Goal: Task Accomplishment & Management: Manage account settings

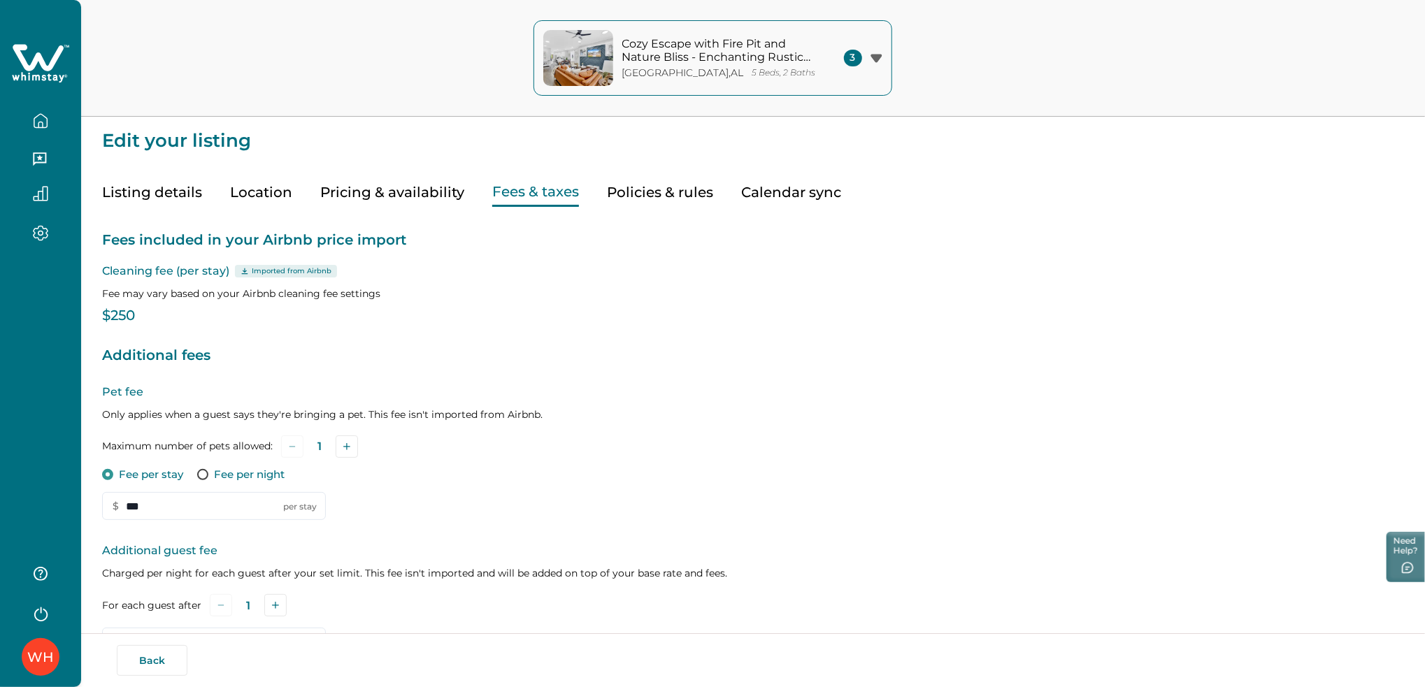
click at [39, 59] on icon at bounding box center [38, 57] width 51 height 27
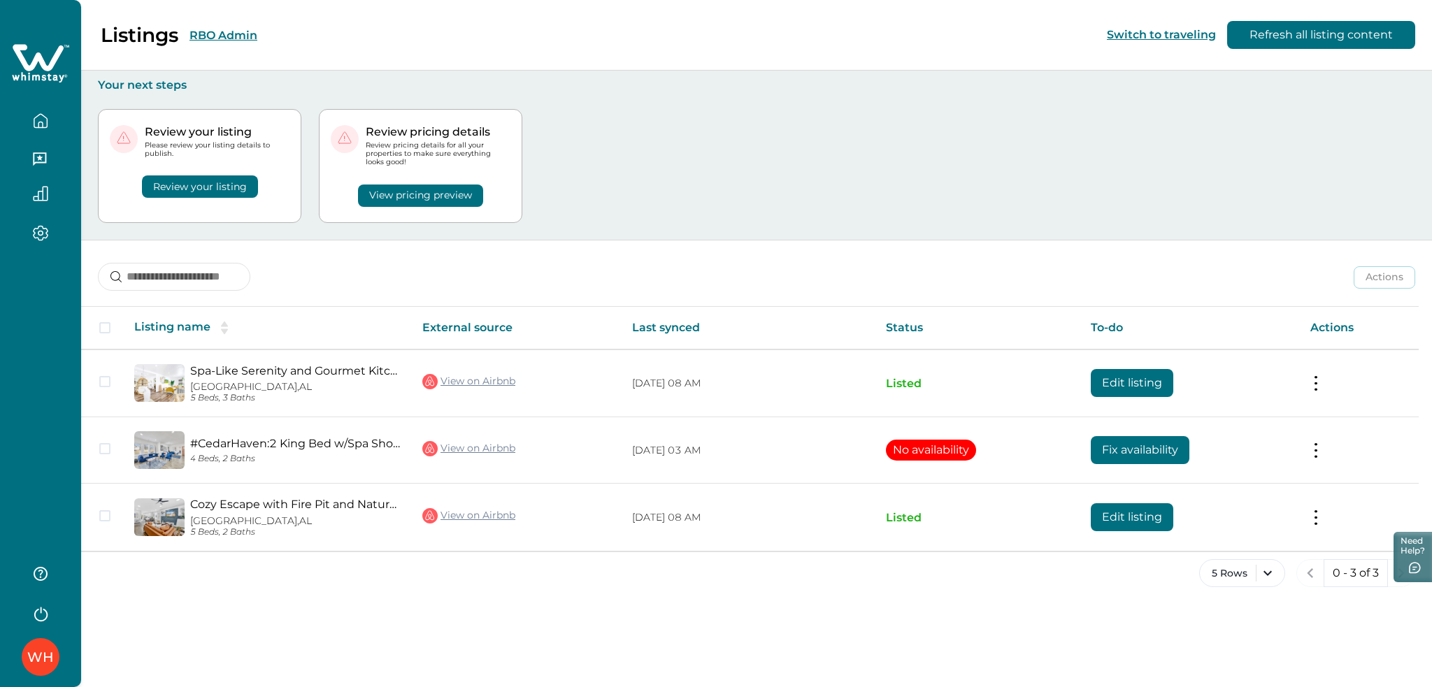
click at [209, 29] on button "RBO Admin" at bounding box center [223, 35] width 68 height 13
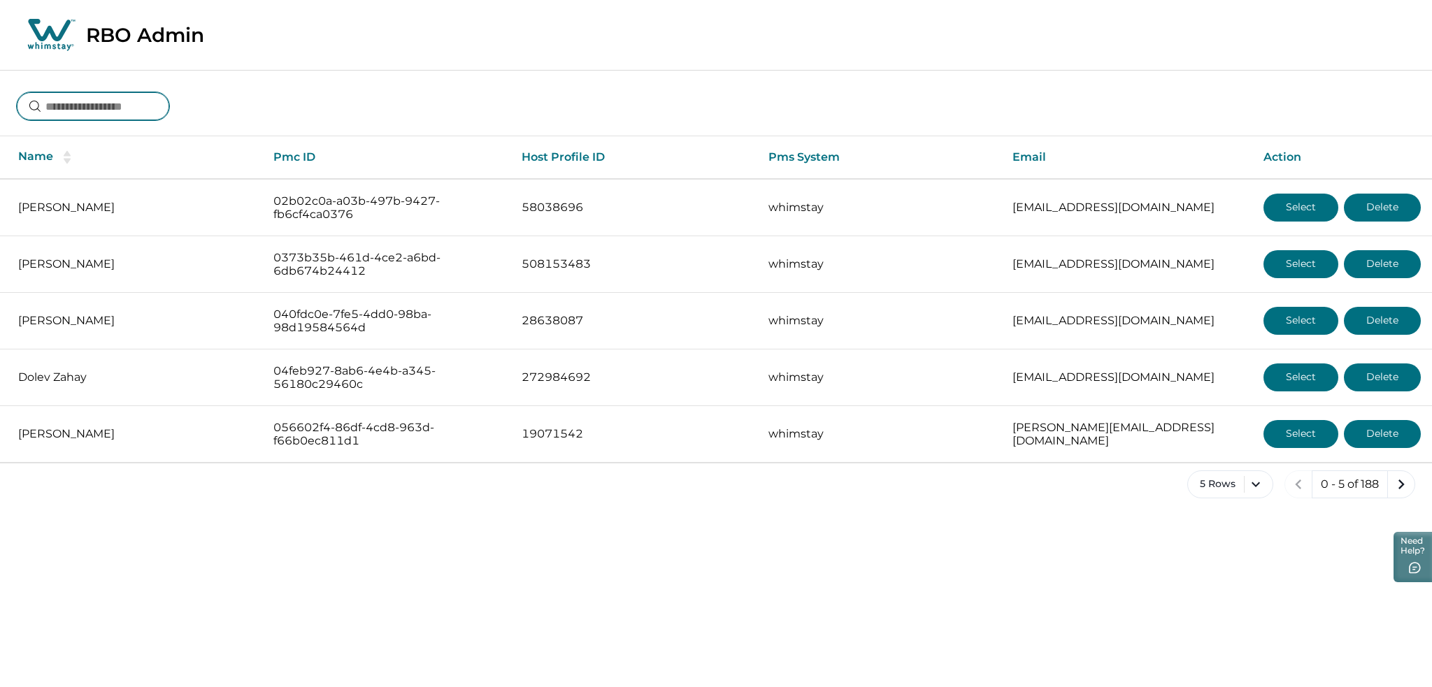
click at [108, 108] on input at bounding box center [93, 106] width 152 height 28
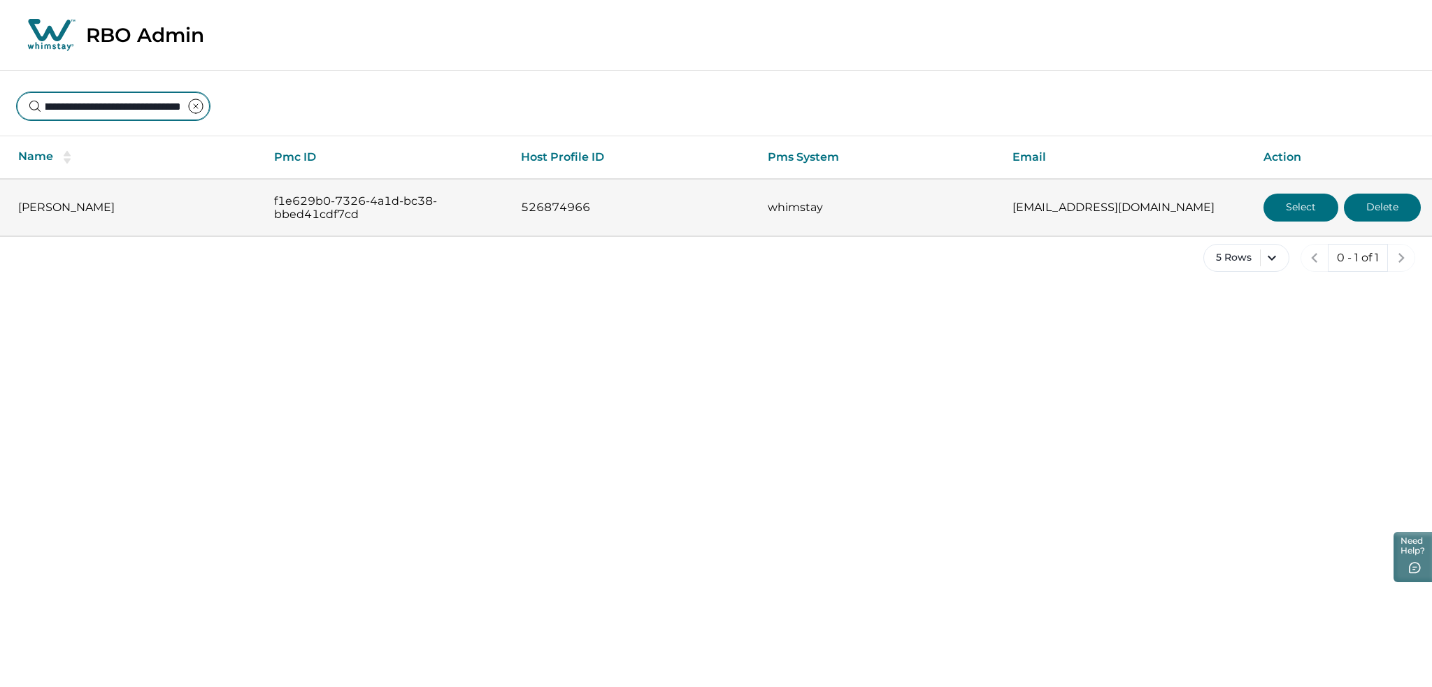
type input "**********"
click at [1309, 197] on button "Select" at bounding box center [1300, 208] width 75 height 28
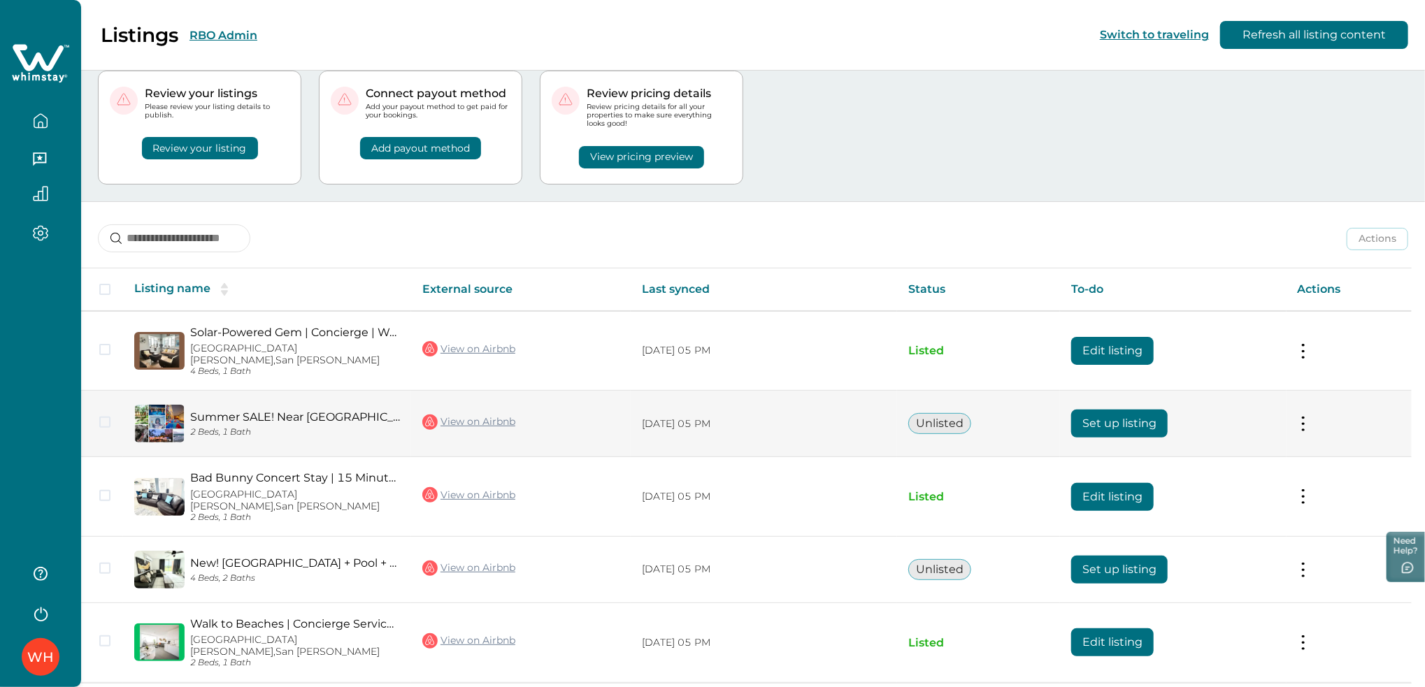
scroll to position [56, 0]
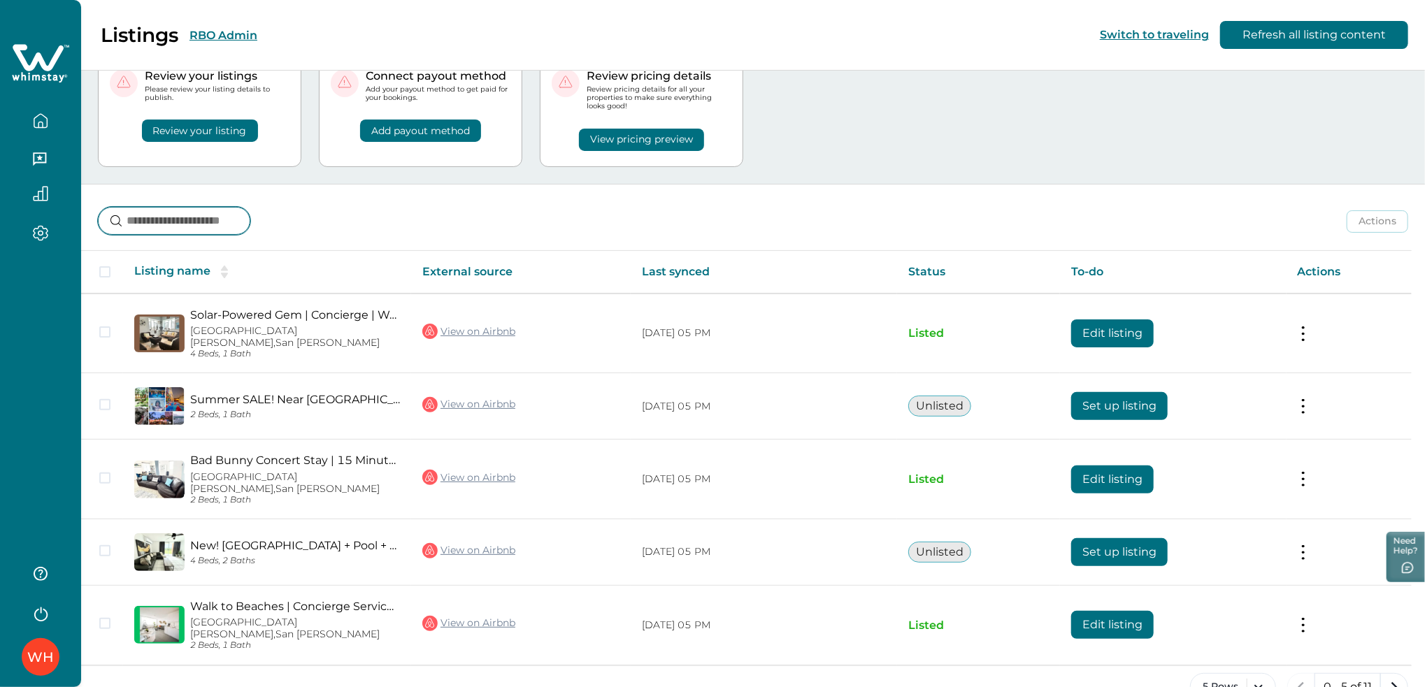
click at [236, 227] on input at bounding box center [174, 221] width 152 height 28
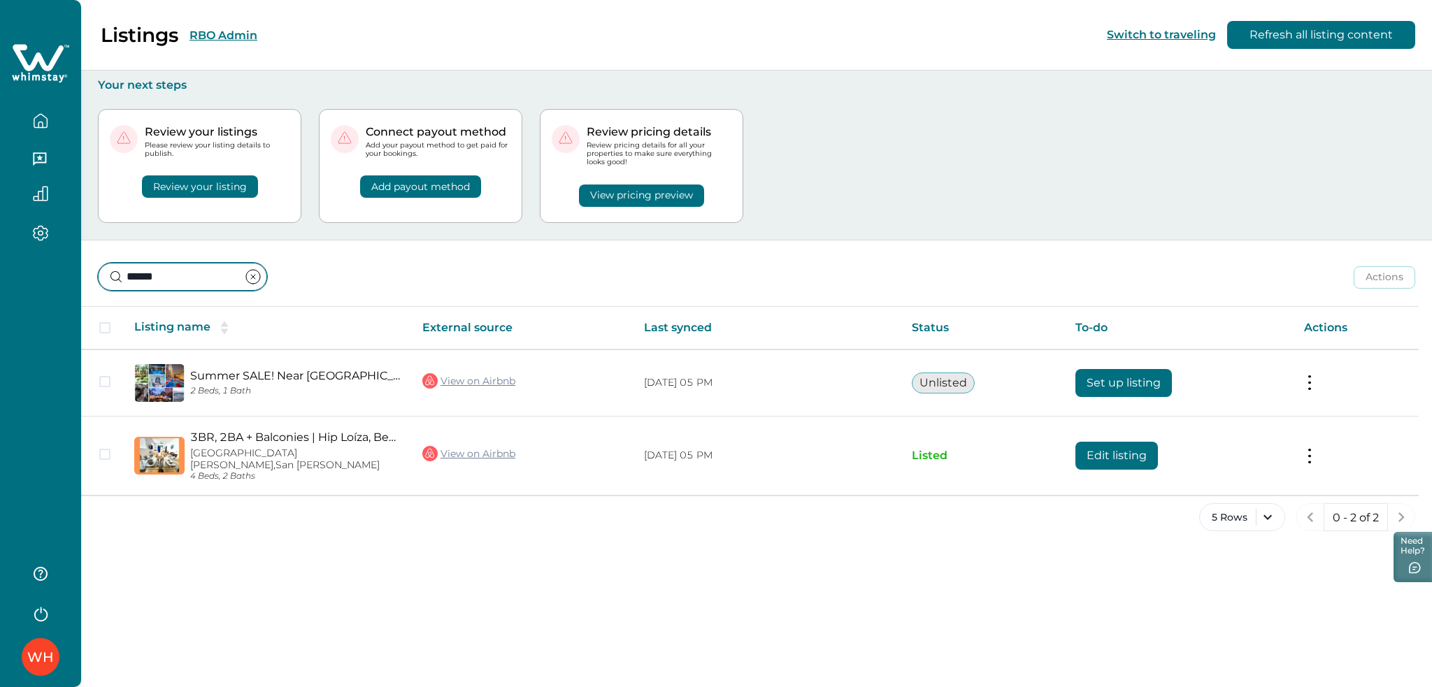
drag, startPoint x: 177, startPoint y: 278, endPoint x: 36, endPoint y: 278, distance: 140.5
click at [36, 278] on div "WH Listings RBO Admin Switch to traveling Refresh all listing content Your next…" at bounding box center [716, 343] width 1432 height 687
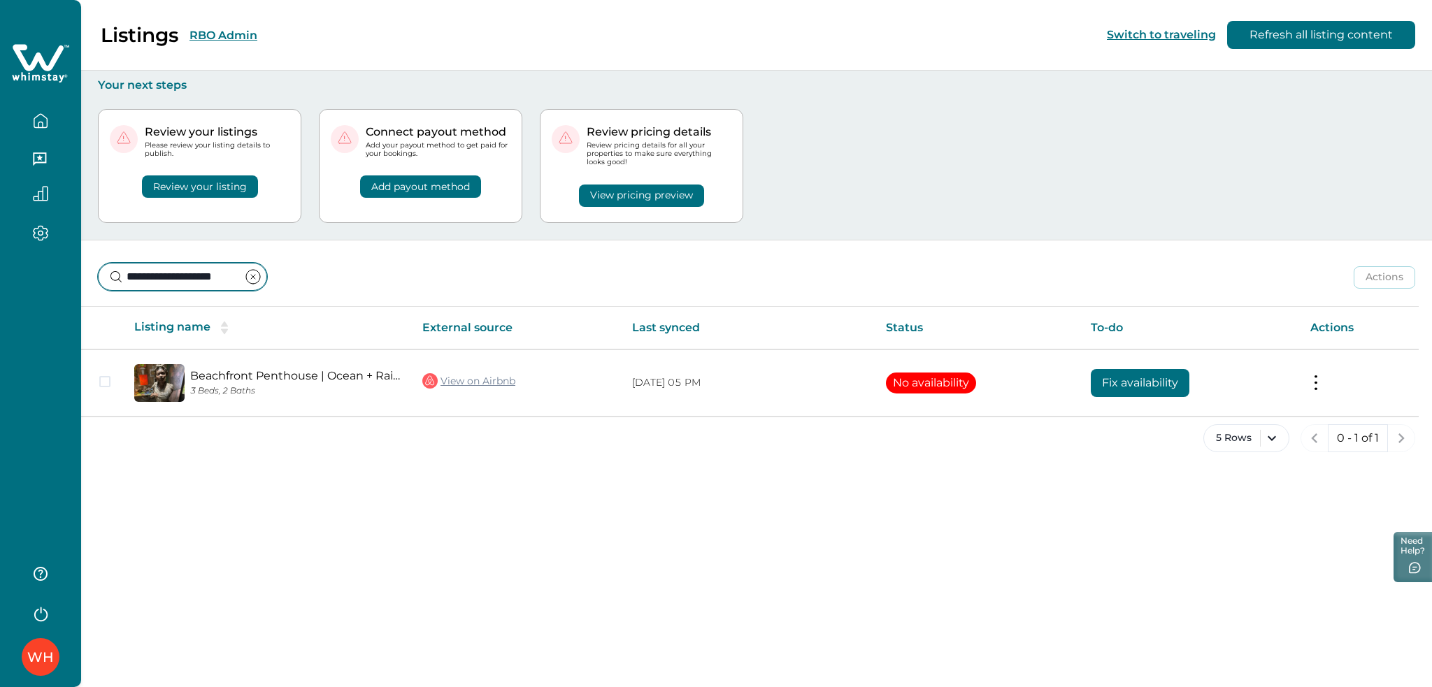
type input "**********"
click at [1292, 18] on div "Listings RBO Admin Switch to traveling Refresh all listing content" at bounding box center [716, 35] width 1432 height 71
click at [1291, 44] on button "Refresh all listing content" at bounding box center [1321, 35] width 188 height 28
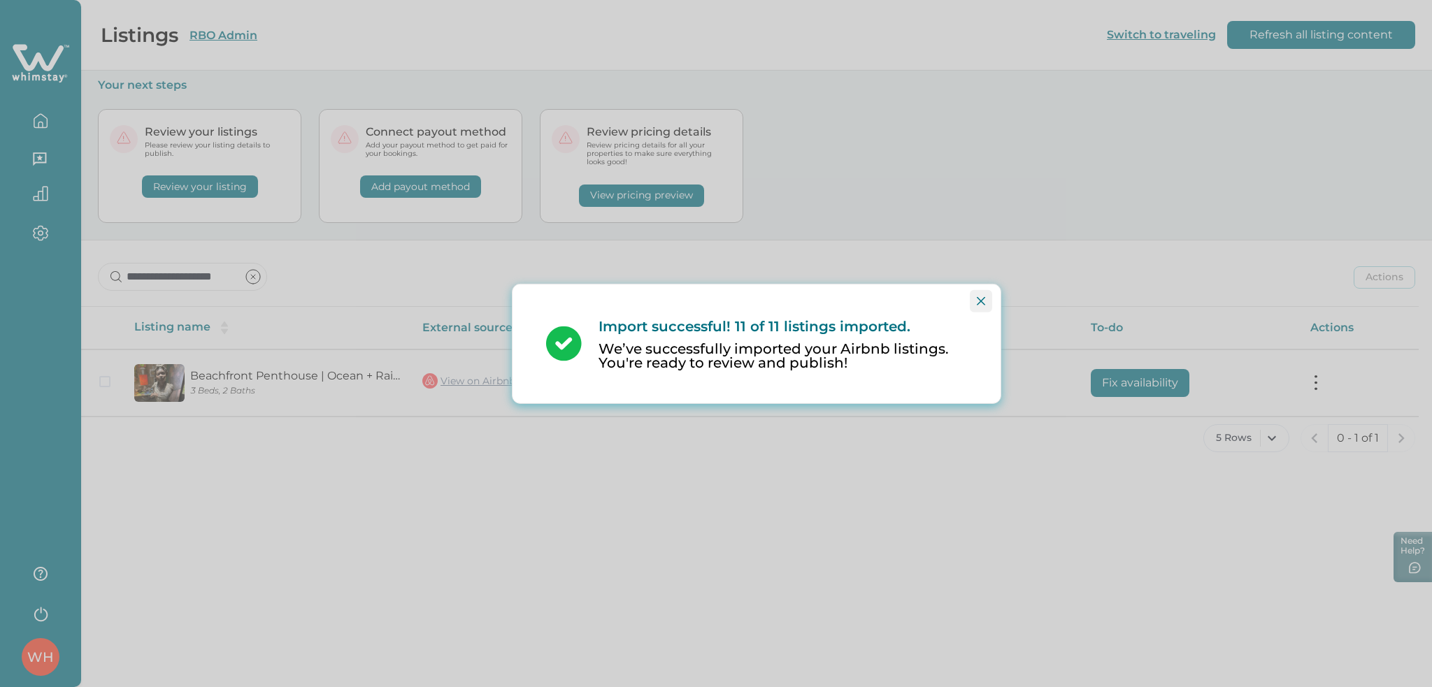
click at [986, 301] on button "Close" at bounding box center [981, 300] width 22 height 22
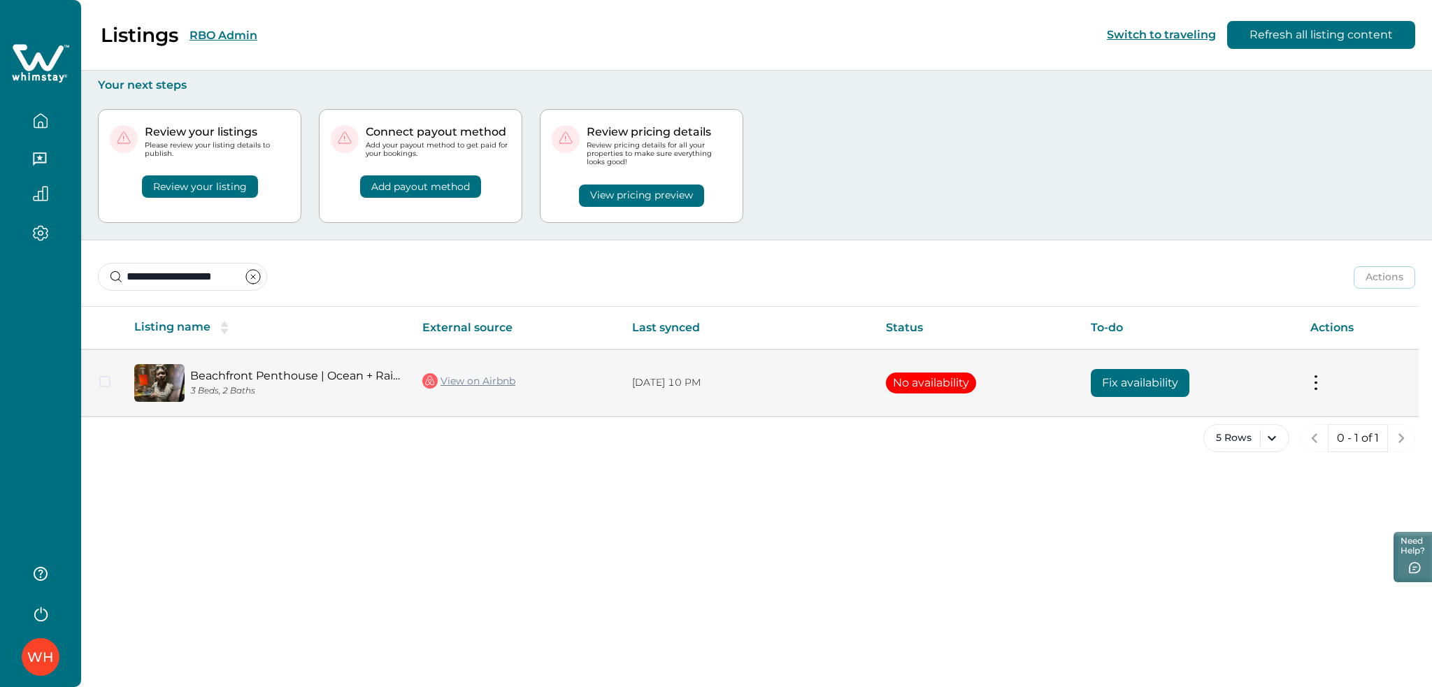
click at [1100, 387] on button "Fix availability" at bounding box center [1139, 383] width 99 height 28
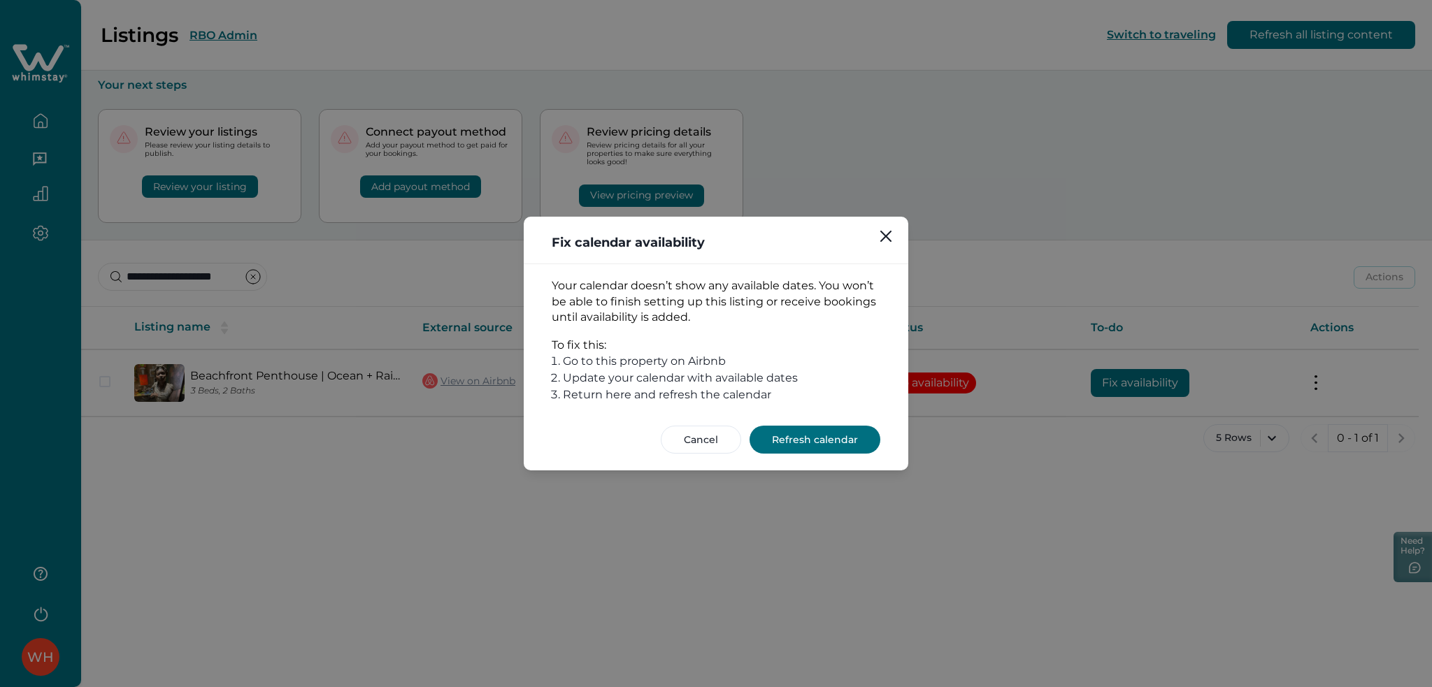
click at [795, 446] on button "Refresh calendar" at bounding box center [814, 440] width 131 height 28
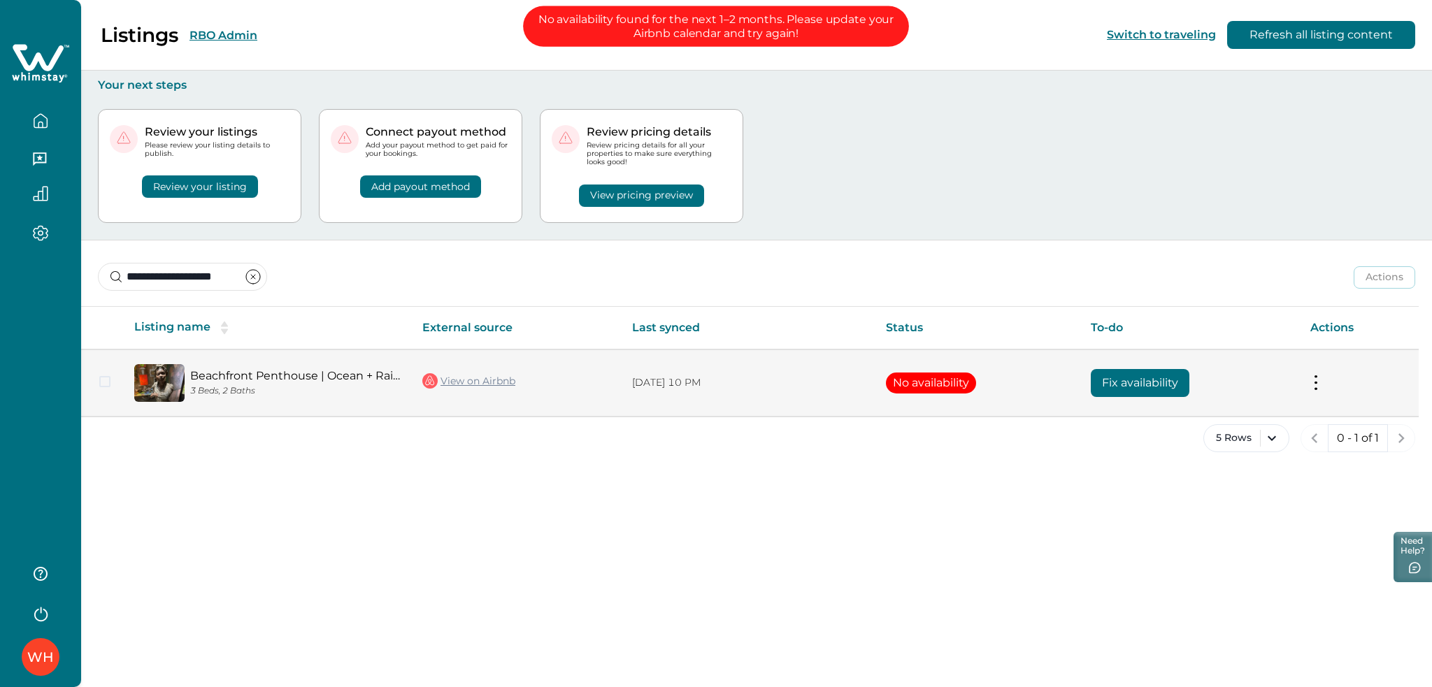
click at [496, 375] on link "View on Airbnb" at bounding box center [468, 381] width 93 height 18
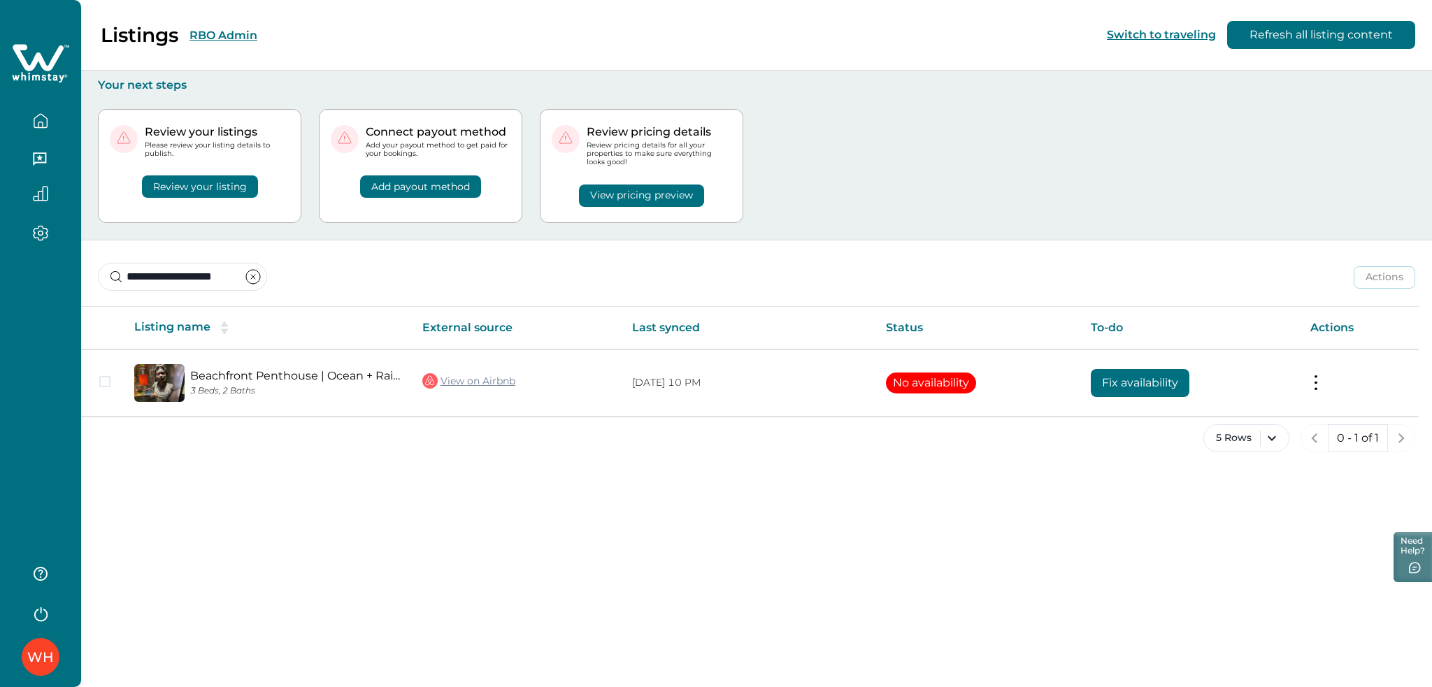
click at [255, 277] on icon "clear input" at bounding box center [253, 277] width 4 height 4
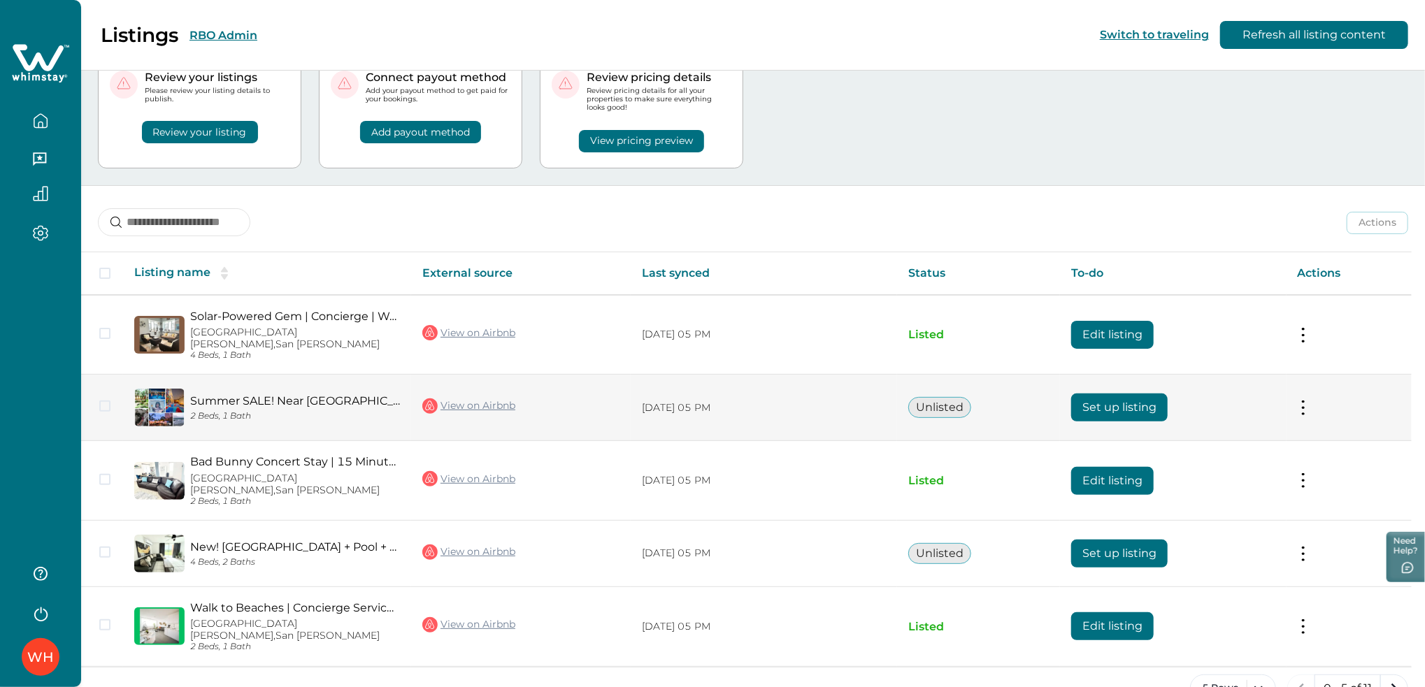
scroll to position [56, 0]
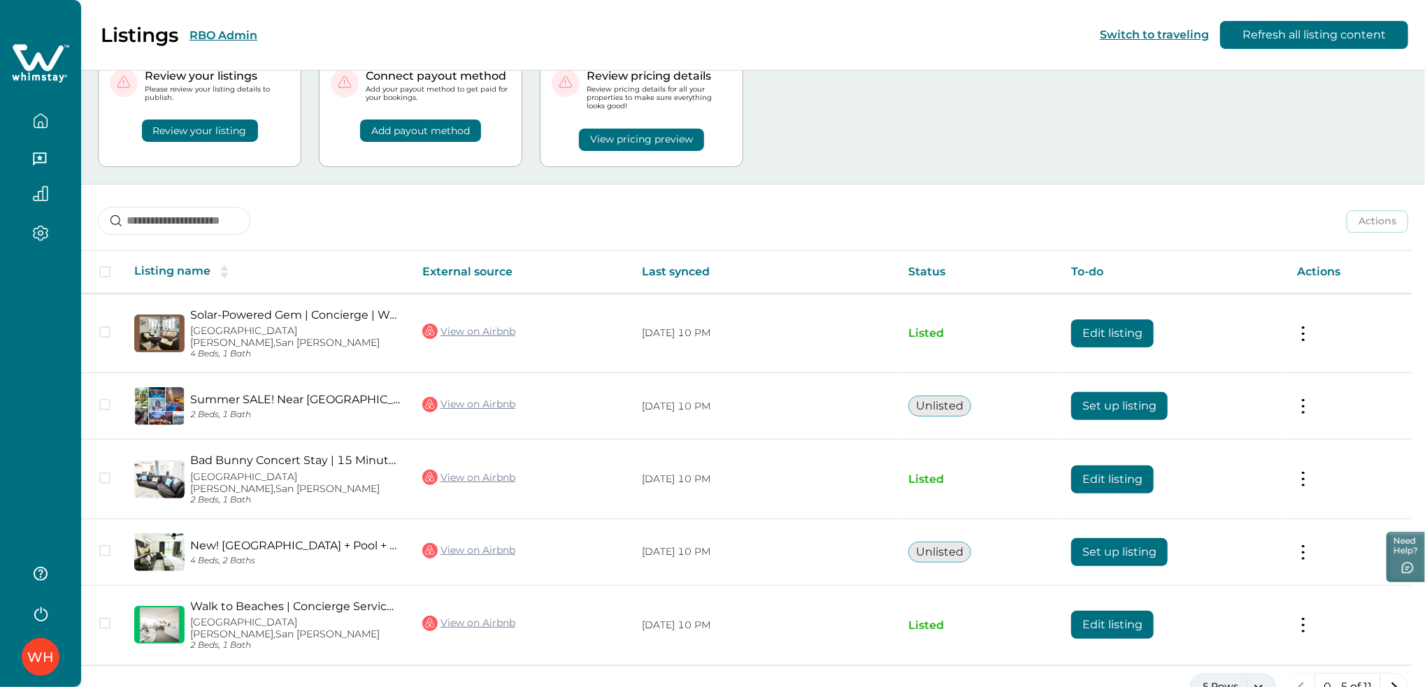
click at [1239, 673] on button "5 Rows" at bounding box center [1233, 687] width 86 height 28
click at [1216, 573] on button "50 Rows" at bounding box center [1232, 578] width 73 height 28
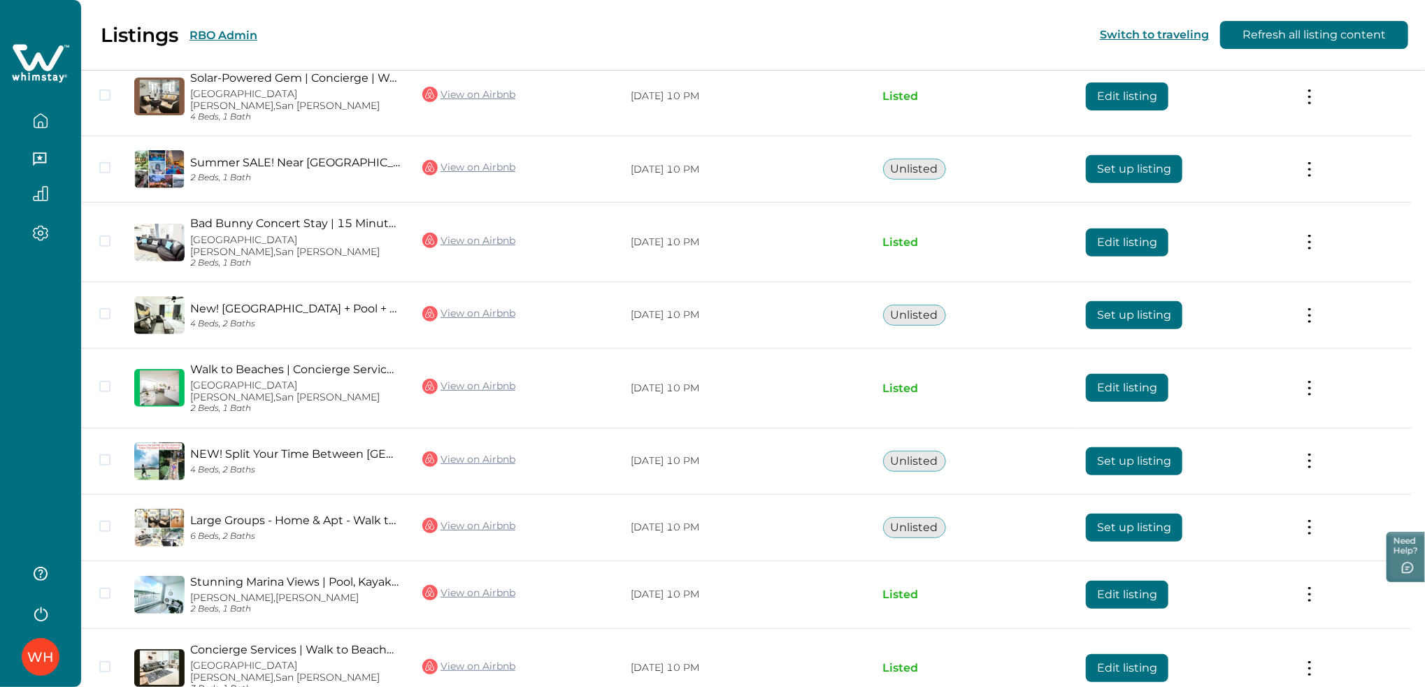
scroll to position [459, 0]
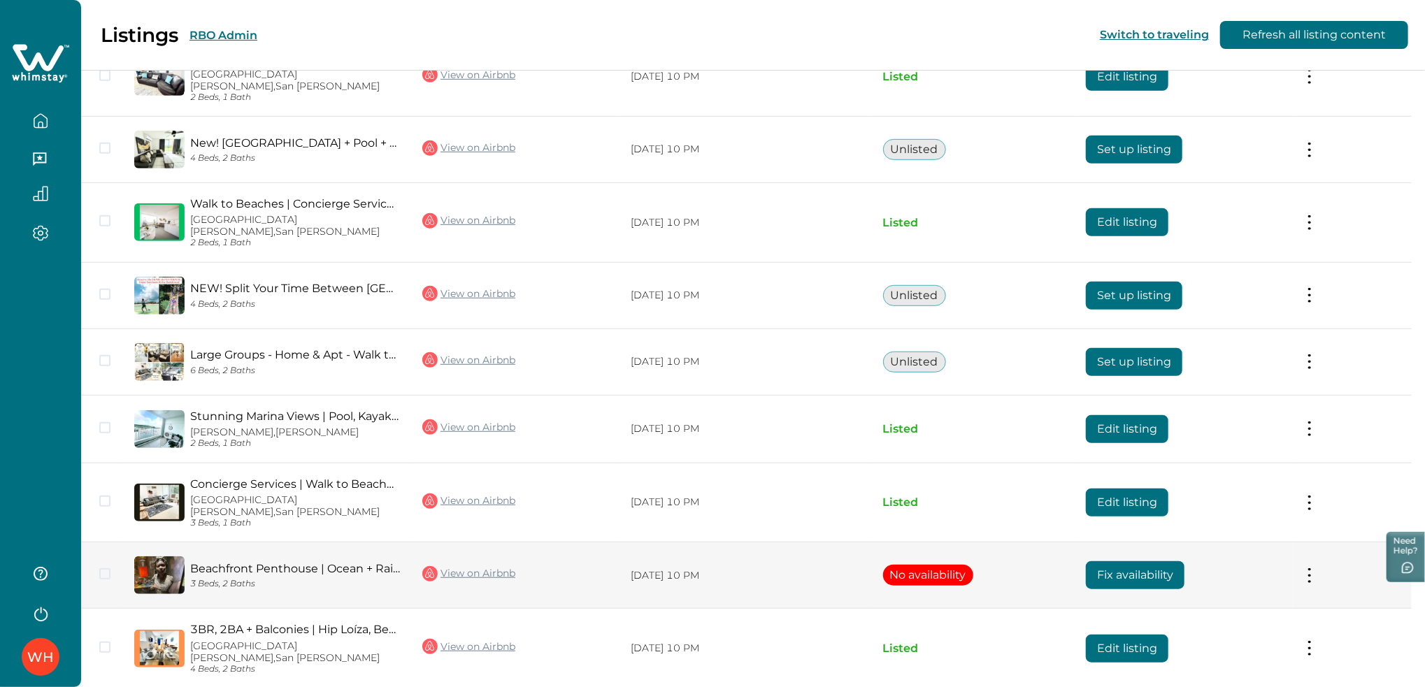
click at [1315, 568] on button at bounding box center [1309, 575] width 11 height 15
click at [1109, 561] on button "Fix availability" at bounding box center [1135, 575] width 99 height 28
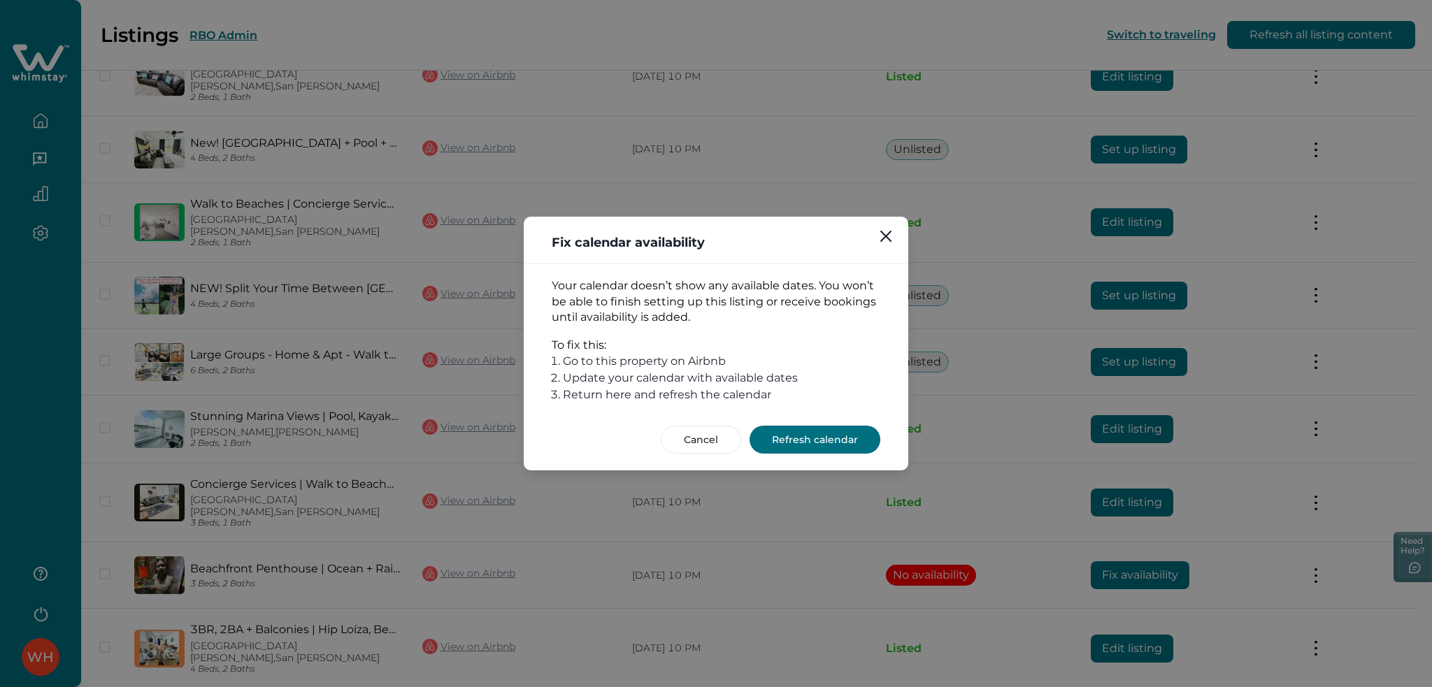
click at [754, 438] on button "Refresh calendar" at bounding box center [814, 440] width 131 height 28
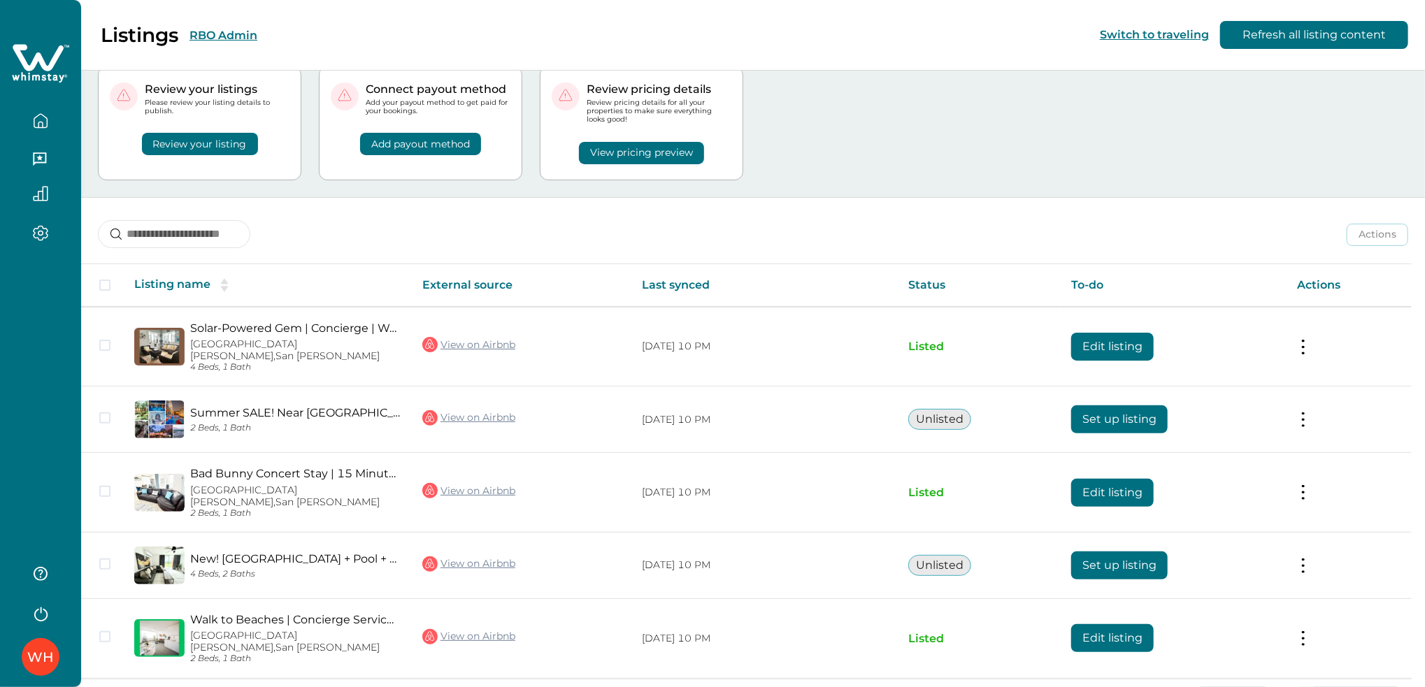
scroll to position [56, 0]
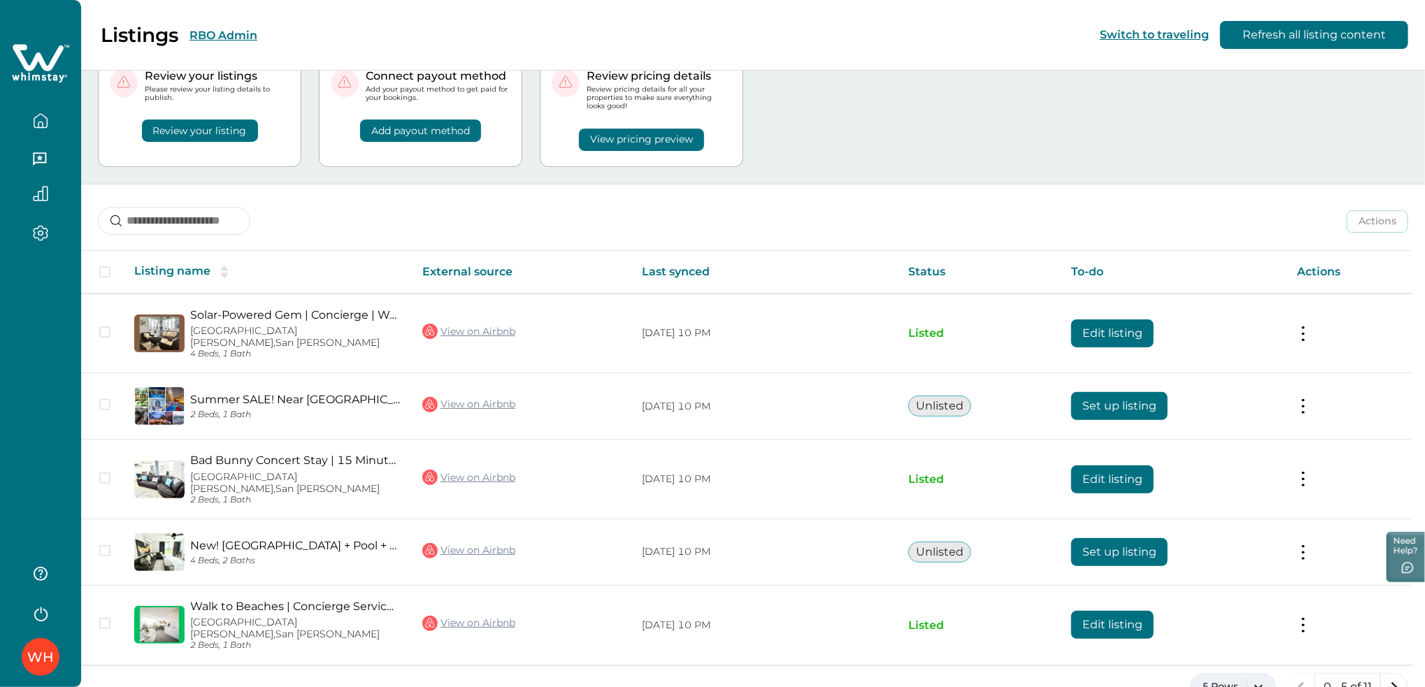
click at [1242, 673] on button "5 Rows" at bounding box center [1233, 687] width 86 height 28
click at [1219, 594] on div "5 Rows 10 Rows 20 Rows 50 Rows 100 Rows" at bounding box center [1232, 542] width 85 height 180
click at [1223, 573] on button "50 Rows" at bounding box center [1232, 578] width 73 height 28
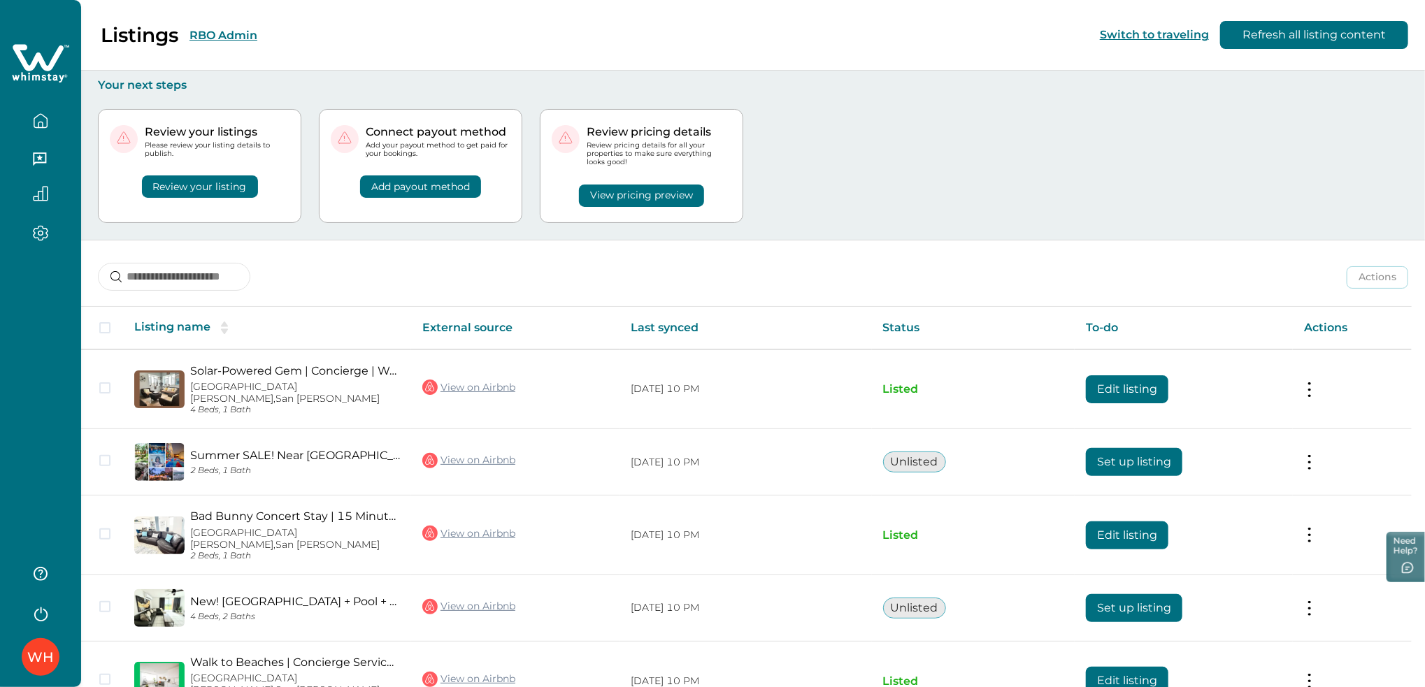
click at [200, 27] on div "Listings RBO Admin" at bounding box center [137, 35] width 240 height 24
click at [205, 37] on button "RBO Admin" at bounding box center [223, 35] width 68 height 13
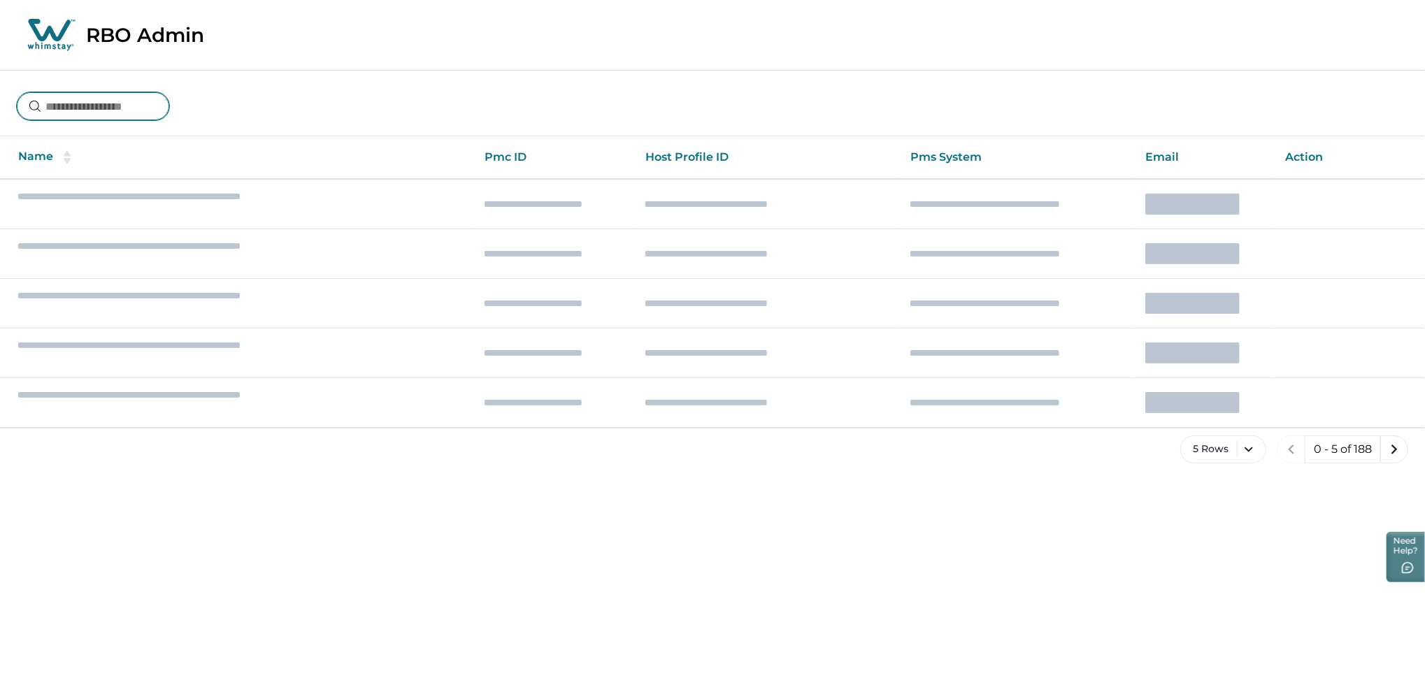
click at [127, 110] on input at bounding box center [93, 106] width 152 height 28
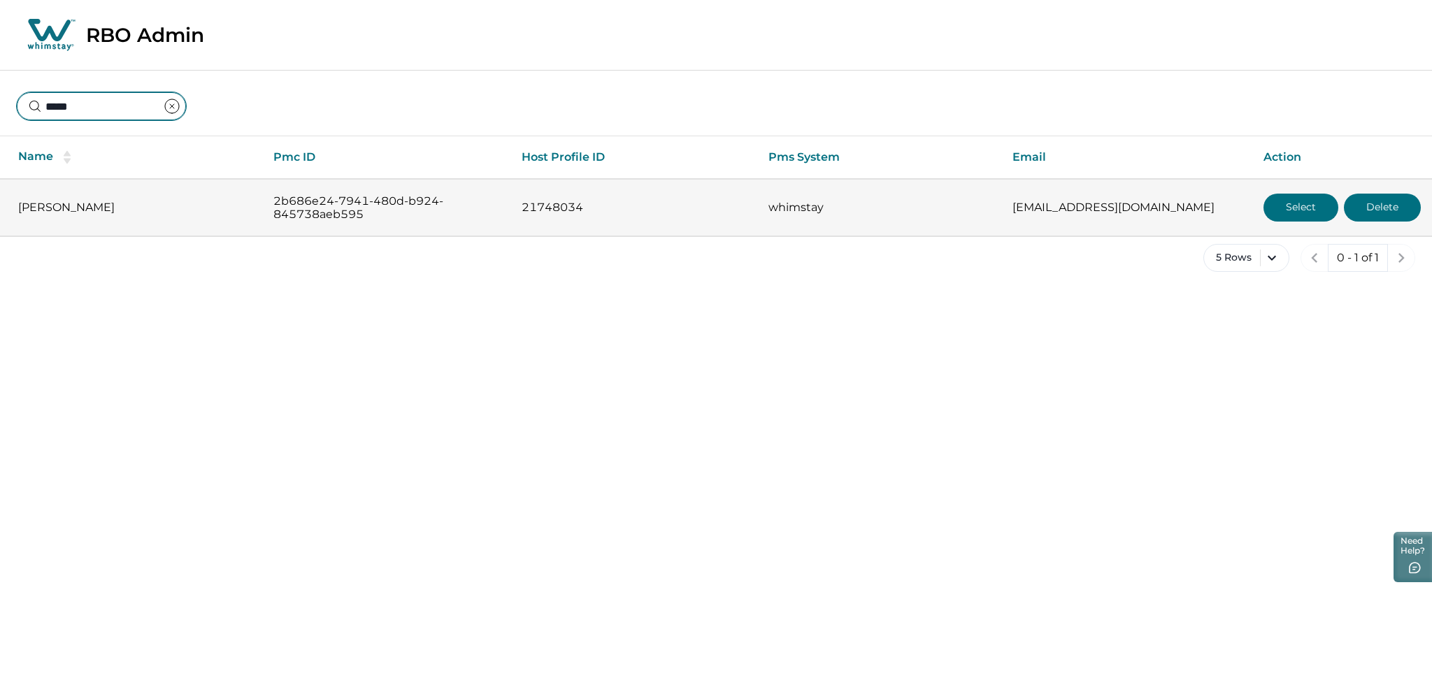
type input "*****"
click at [1284, 216] on button "Select" at bounding box center [1300, 208] width 75 height 28
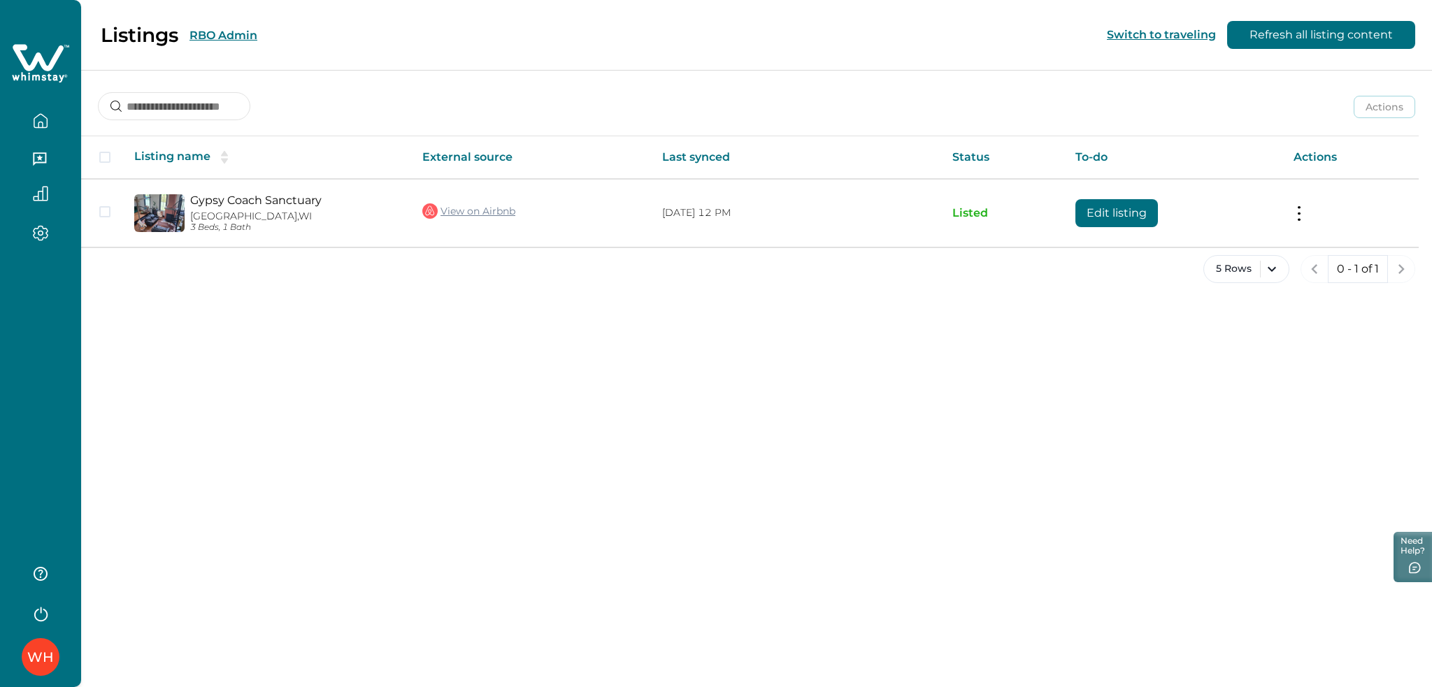
click at [20, 373] on div "WH" at bounding box center [40, 343] width 81 height 687
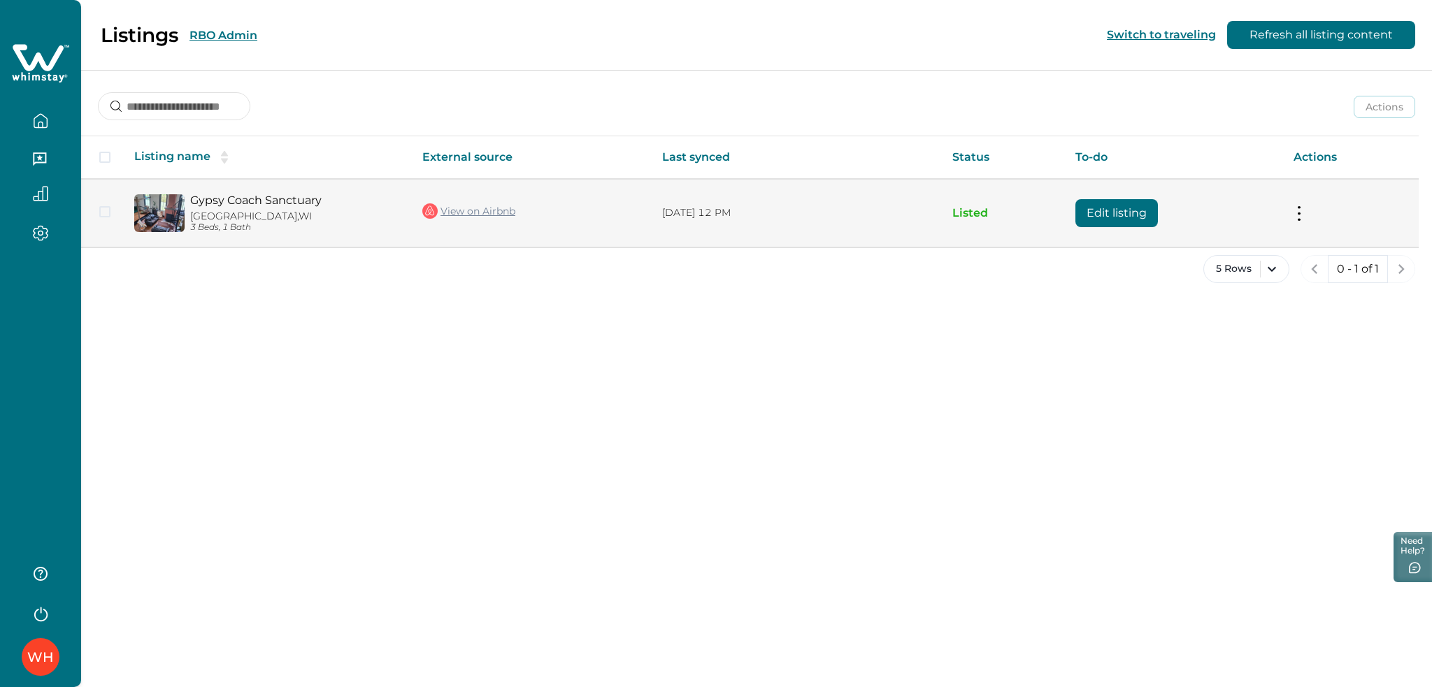
click at [515, 215] on link "View on Airbnb" at bounding box center [468, 211] width 93 height 18
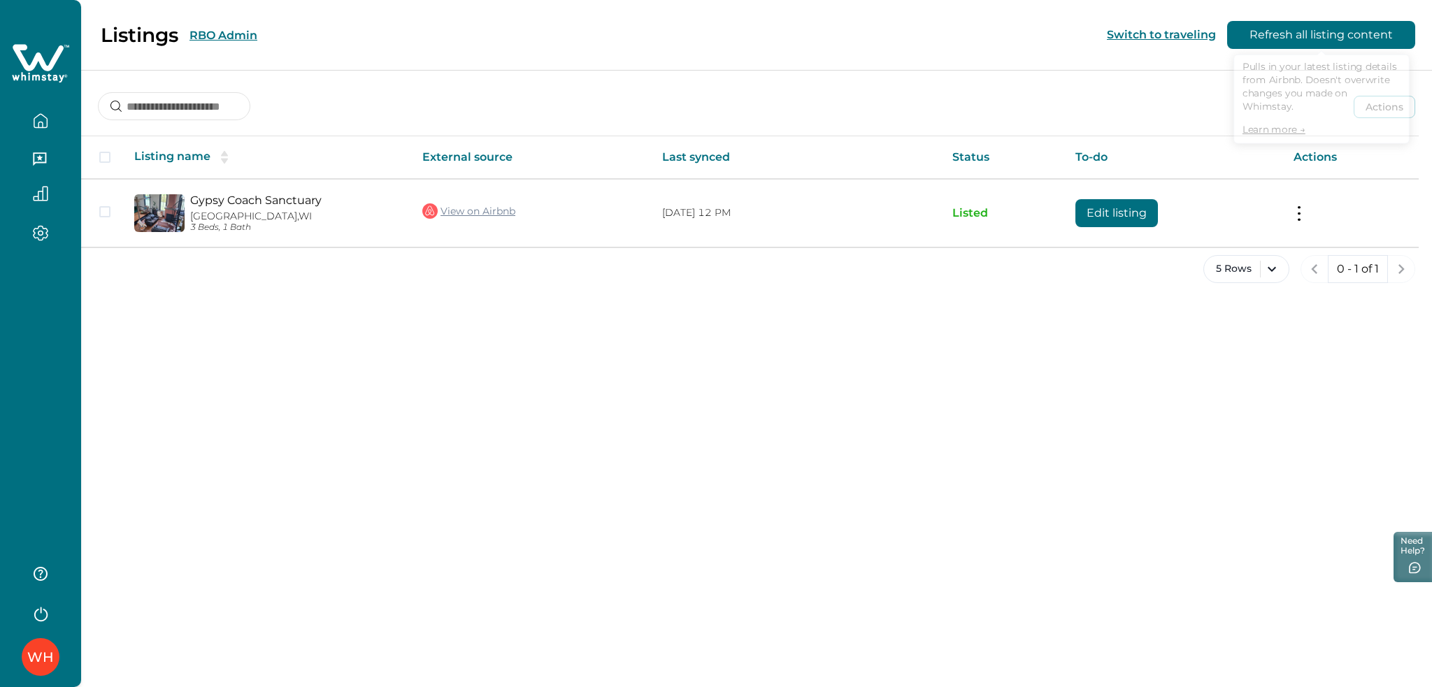
click at [1316, 38] on button "Refresh all listing content" at bounding box center [1321, 35] width 188 height 28
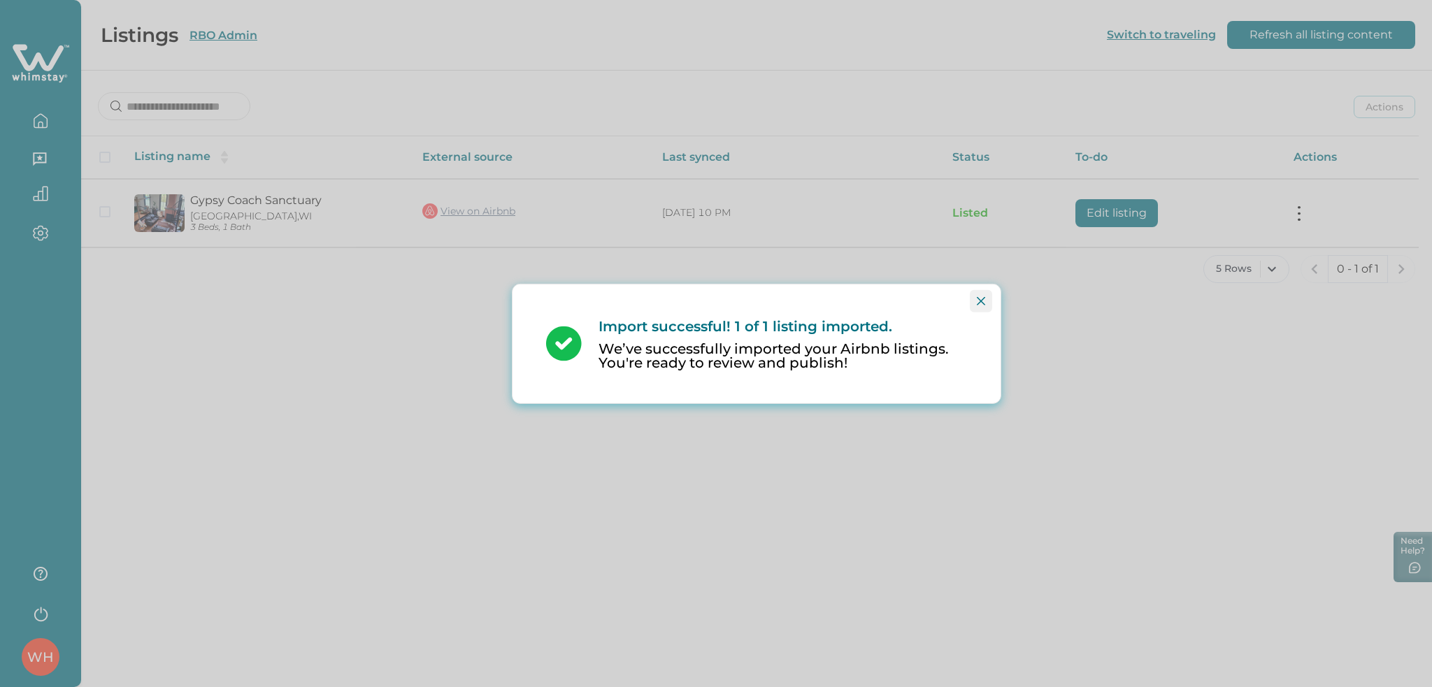
click at [987, 296] on button "Close" at bounding box center [981, 300] width 22 height 22
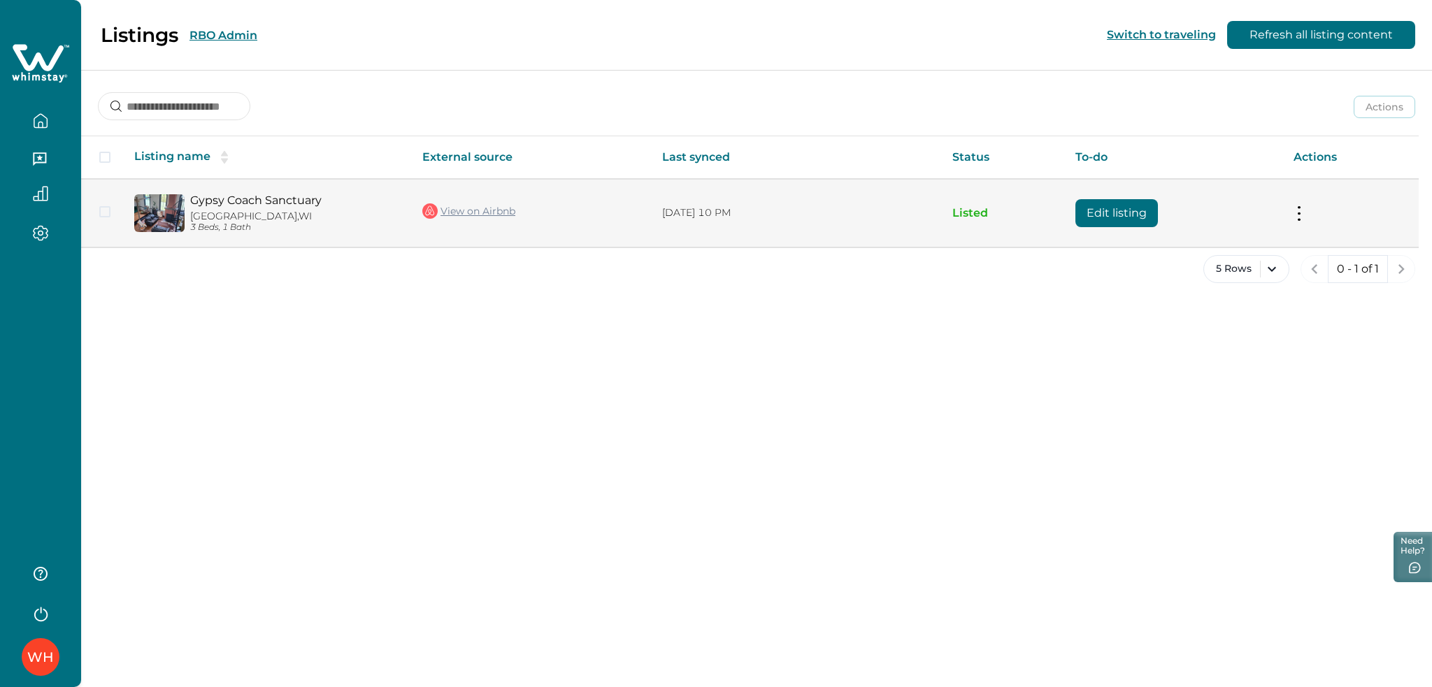
click at [266, 197] on link "Gypsy Coach Sanctuary" at bounding box center [295, 200] width 210 height 13
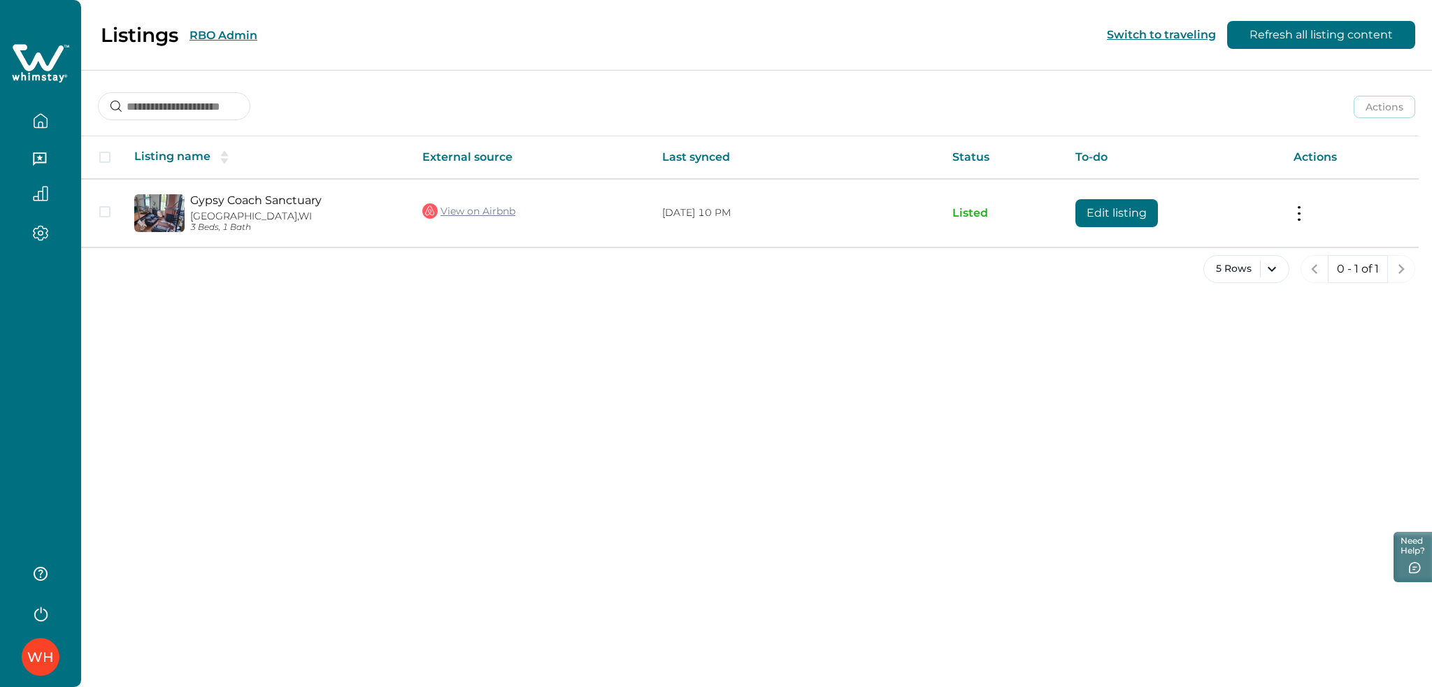
click at [229, 31] on button "RBO Admin" at bounding box center [223, 35] width 68 height 13
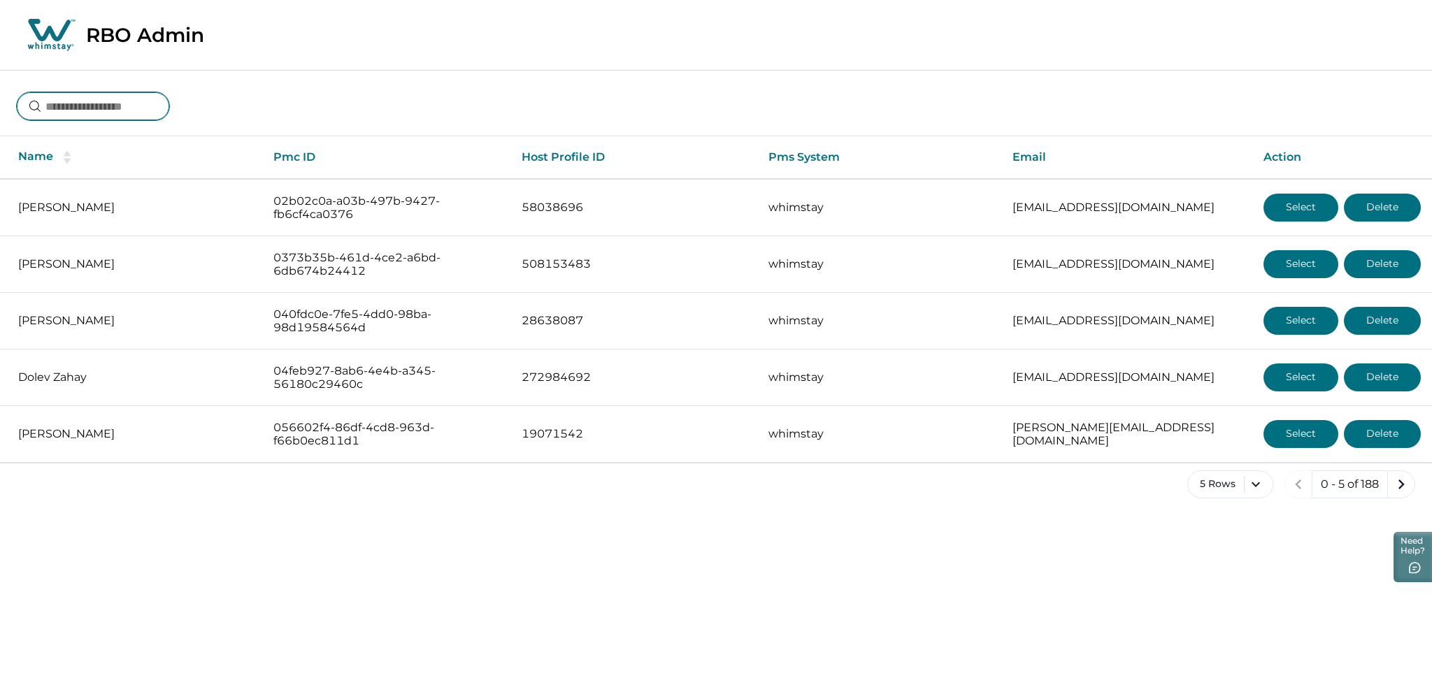
click at [95, 111] on input at bounding box center [93, 106] width 152 height 28
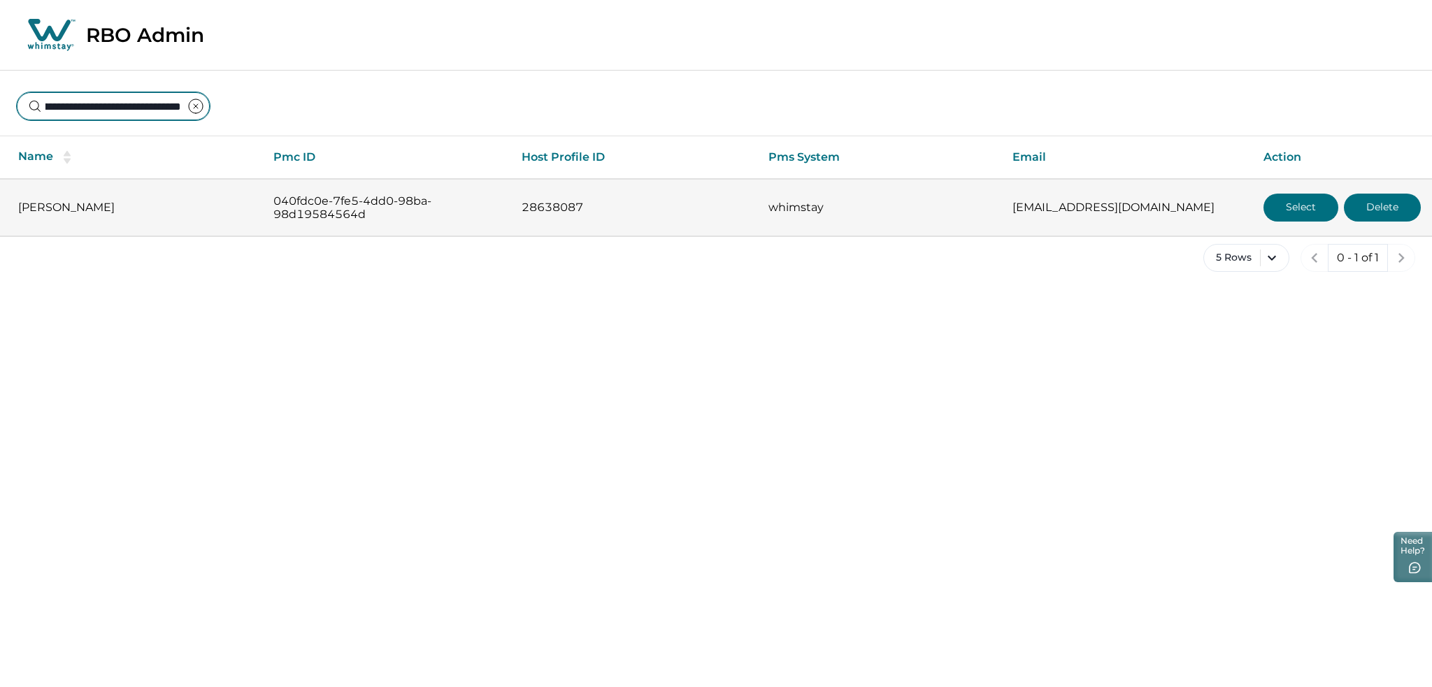
type input "**********"
click at [1305, 214] on button "Select" at bounding box center [1300, 208] width 75 height 28
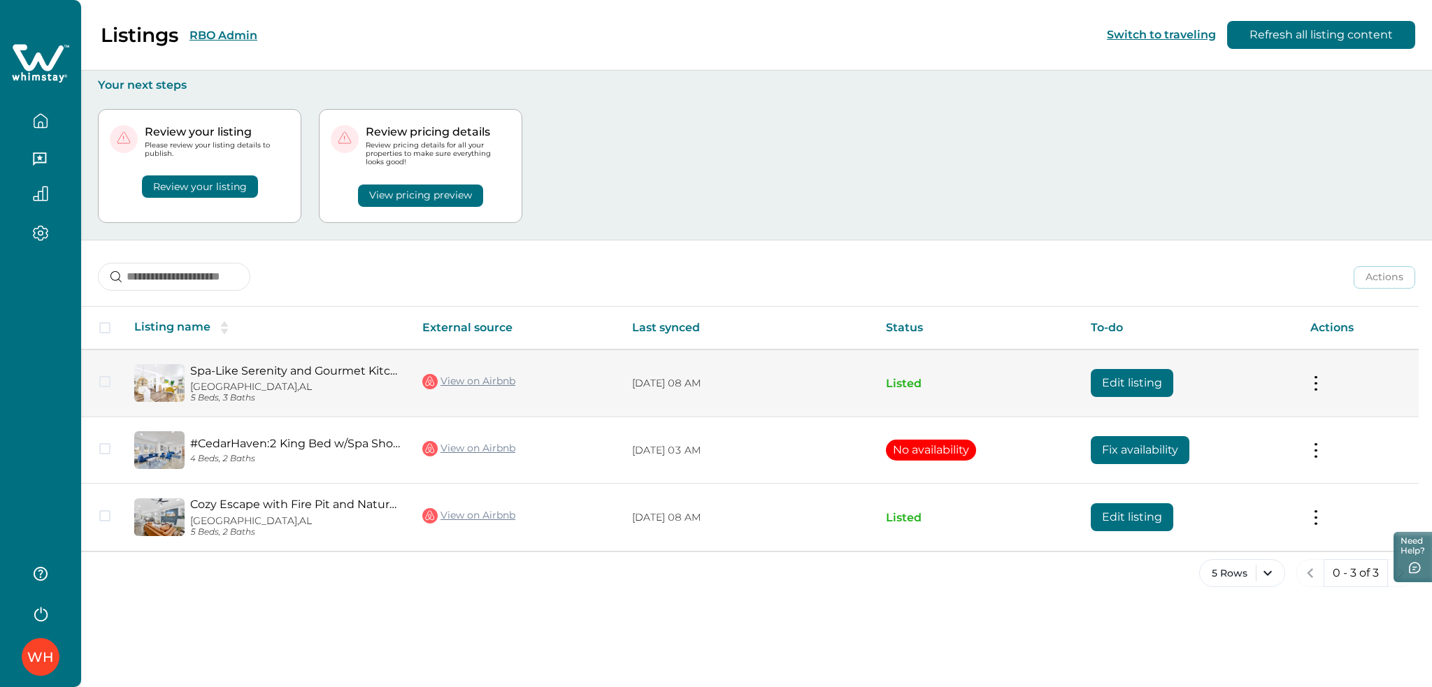
click at [1132, 385] on button "Edit listing" at bounding box center [1131, 383] width 82 height 28
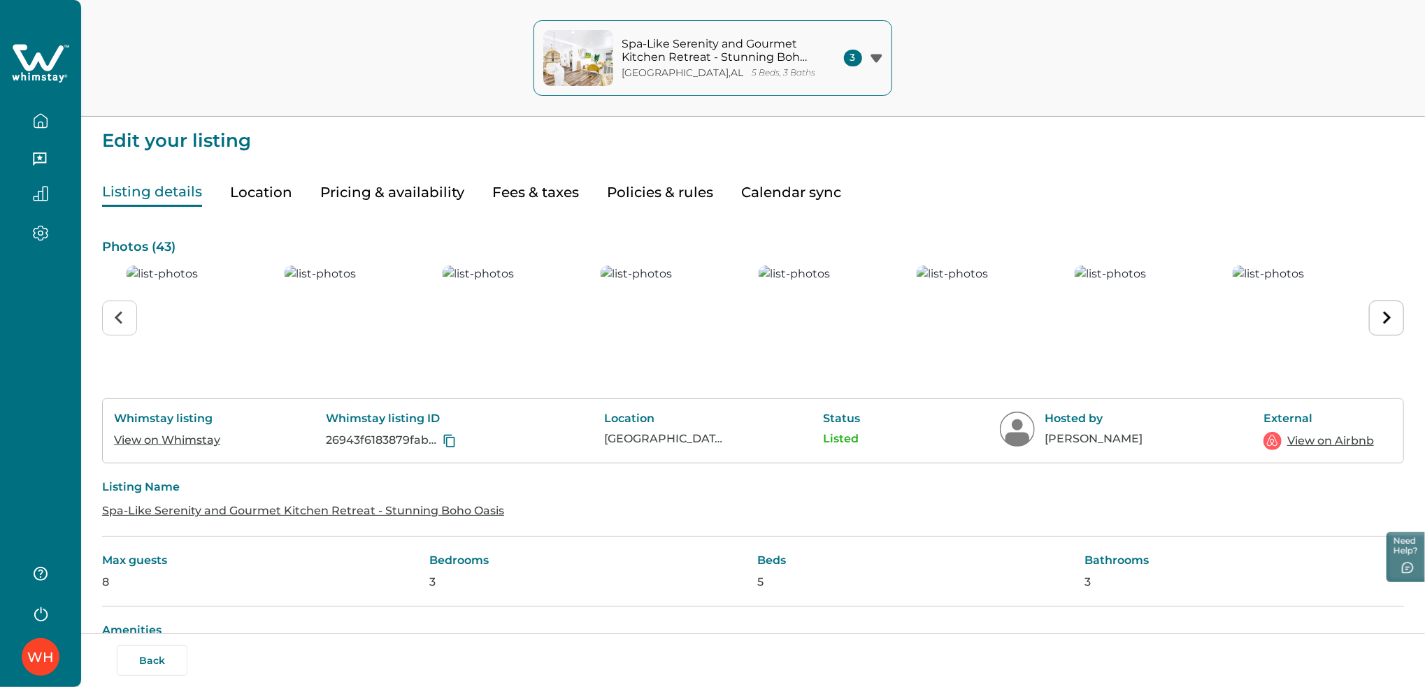
type input "*"
click at [419, 193] on button "Pricing & availability" at bounding box center [392, 192] width 144 height 29
type input "**"
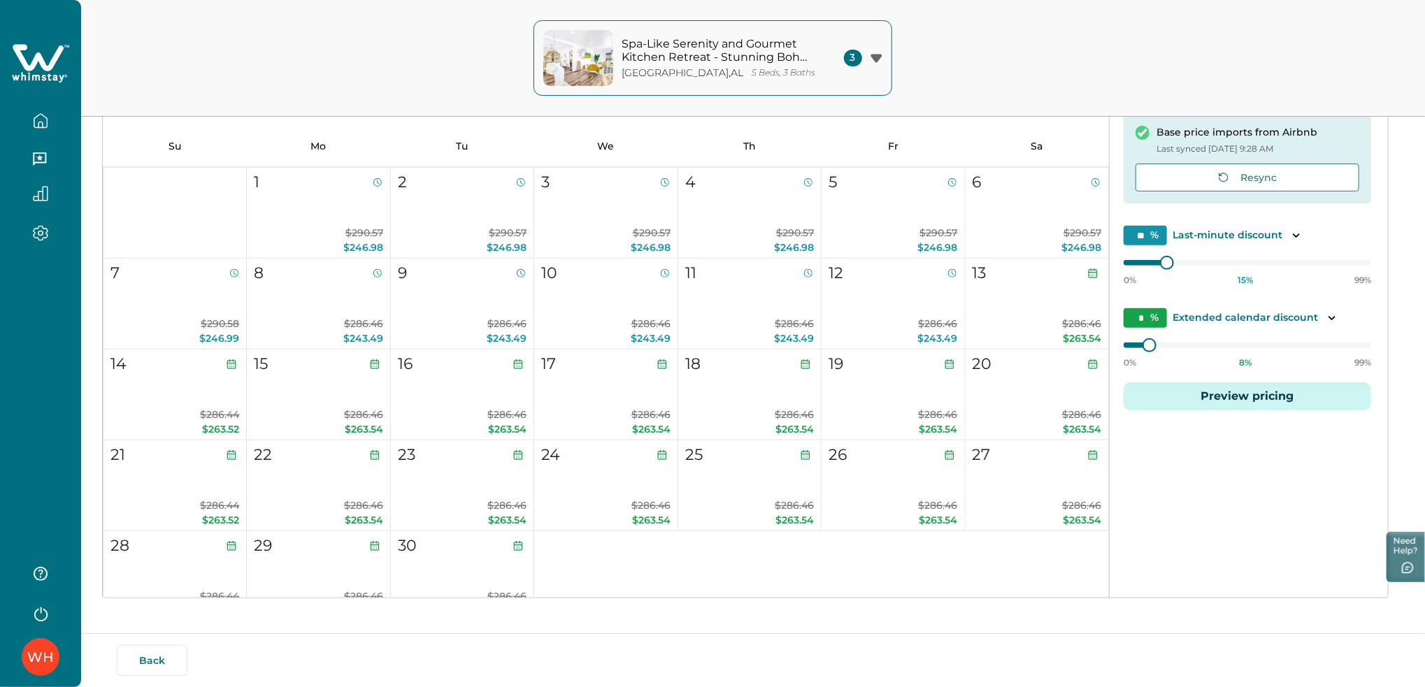
scroll to position [263, 0]
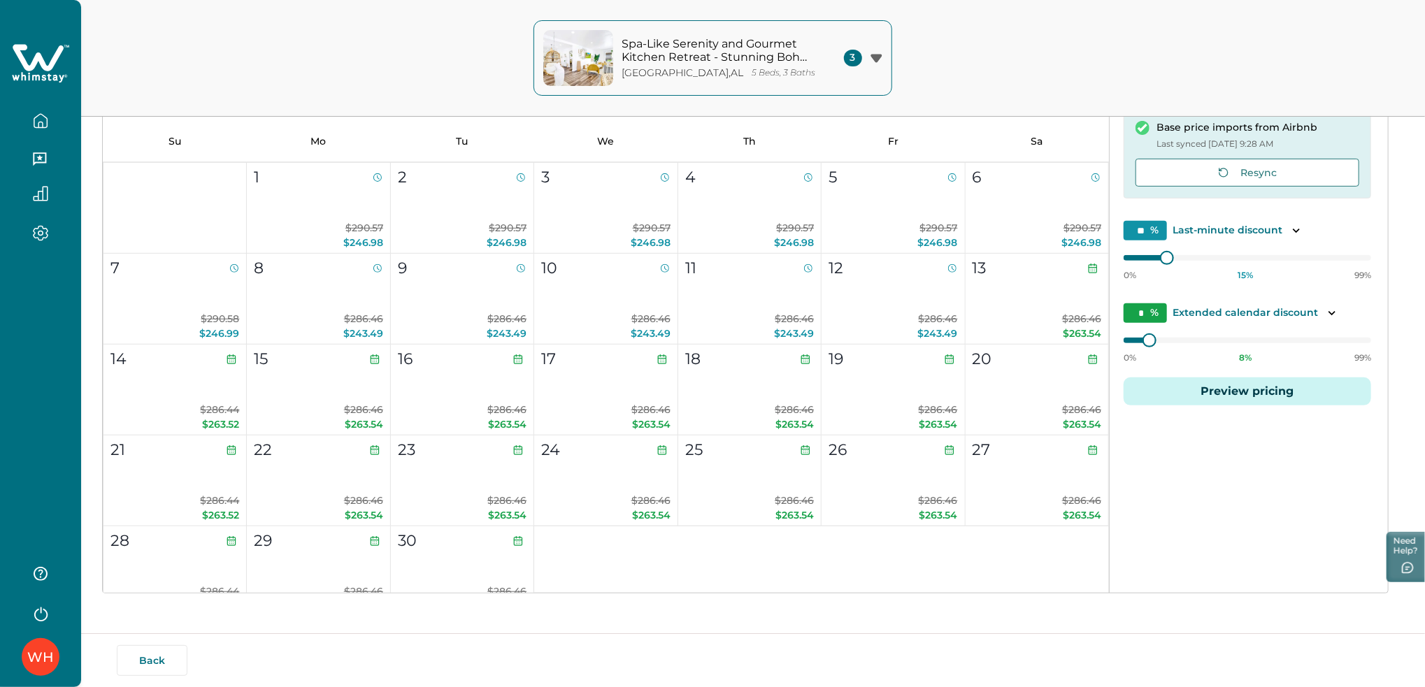
click at [75, 37] on div at bounding box center [40, 132] width 81 height 264
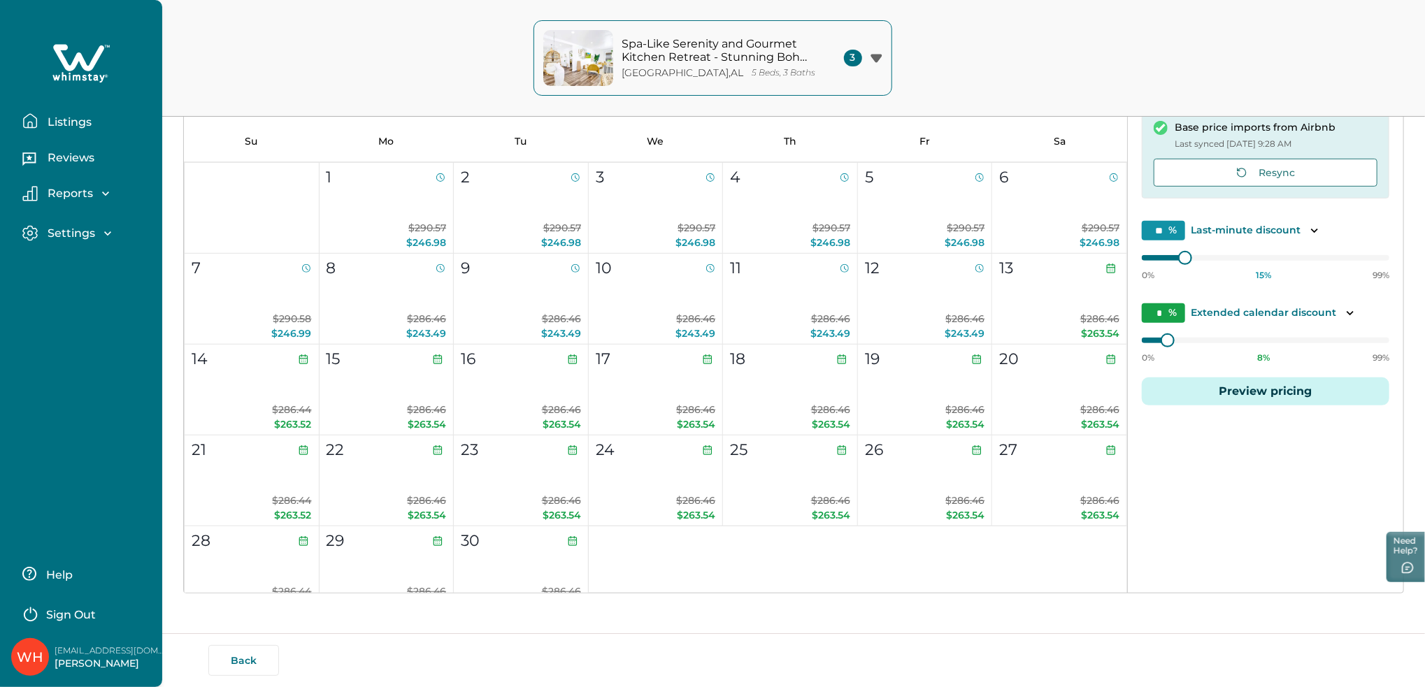
click at [20, 79] on div at bounding box center [81, 64] width 140 height 42
click at [69, 63] on icon at bounding box center [80, 64] width 57 height 42
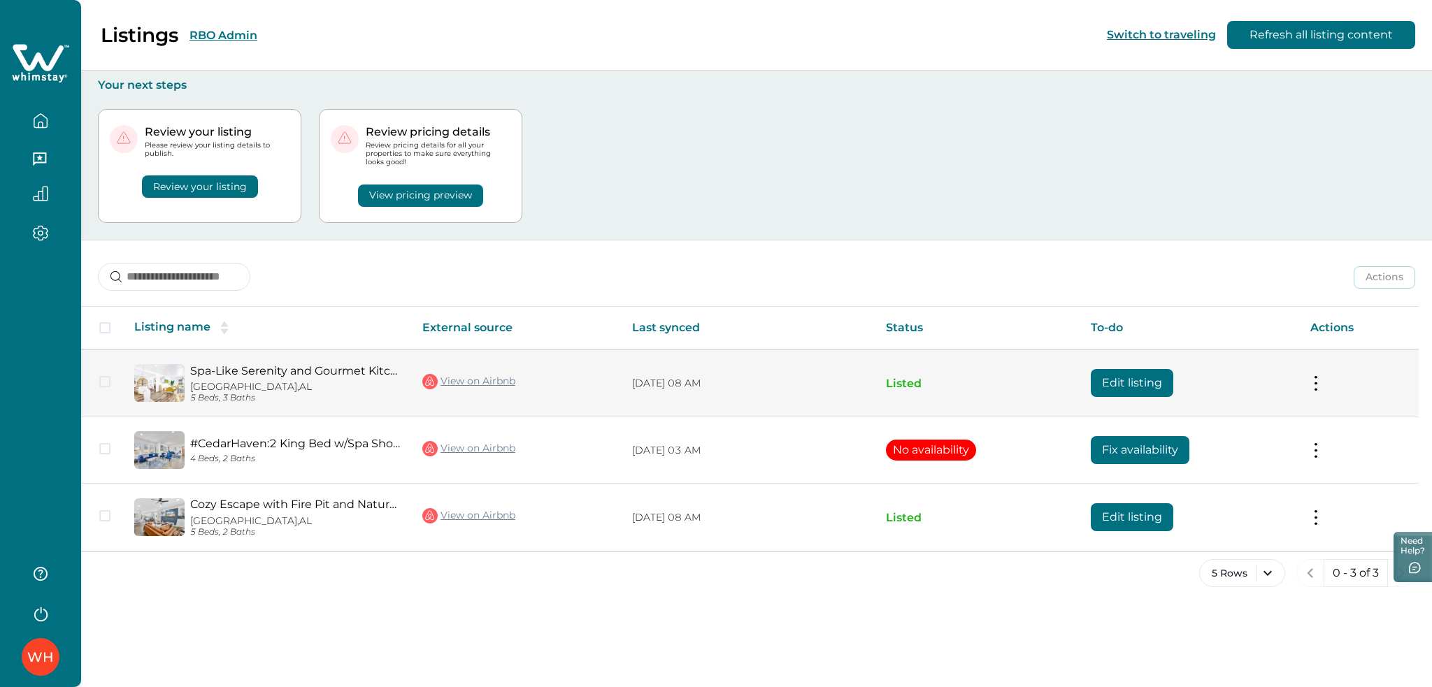
click at [231, 382] on p "Birmingham, AL" at bounding box center [295, 387] width 210 height 12
click at [280, 365] on link "Spa-Like Serenity and Gourmet Kitchen Retreat - Stunning Boho Oasis" at bounding box center [295, 370] width 210 height 13
